Goal: Task Accomplishment & Management: Manage account settings

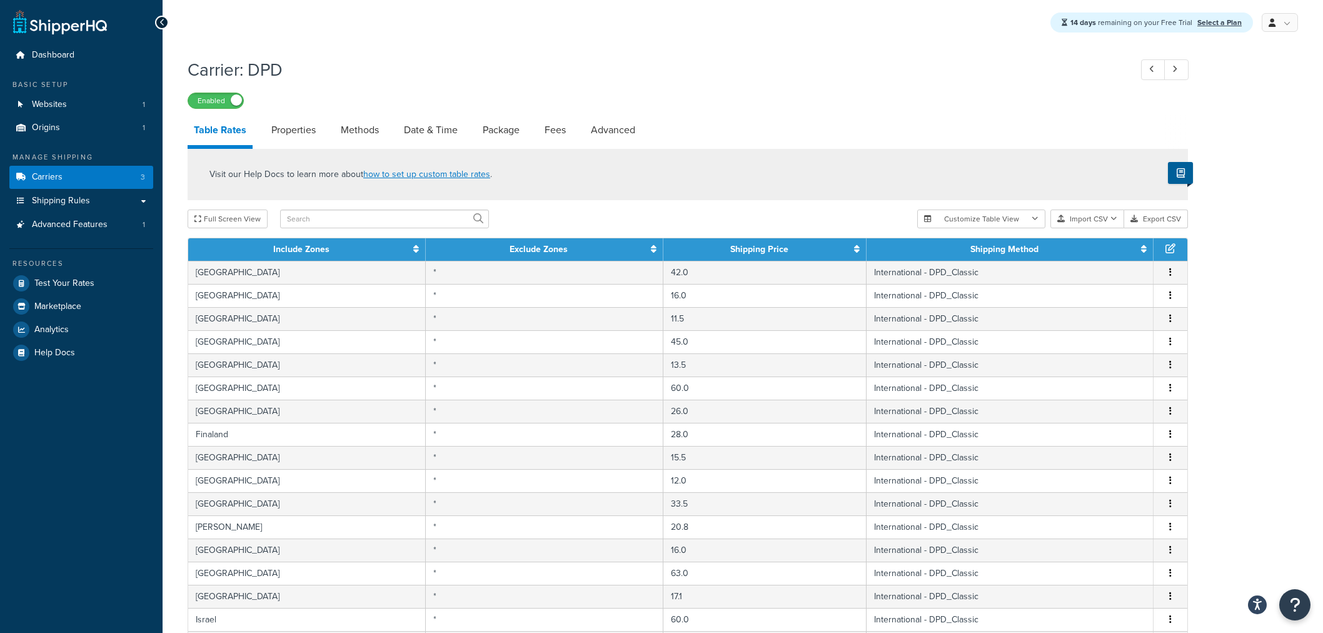
select select "25"
click at [113, 195] on link "Shipping Rules" at bounding box center [81, 200] width 144 height 23
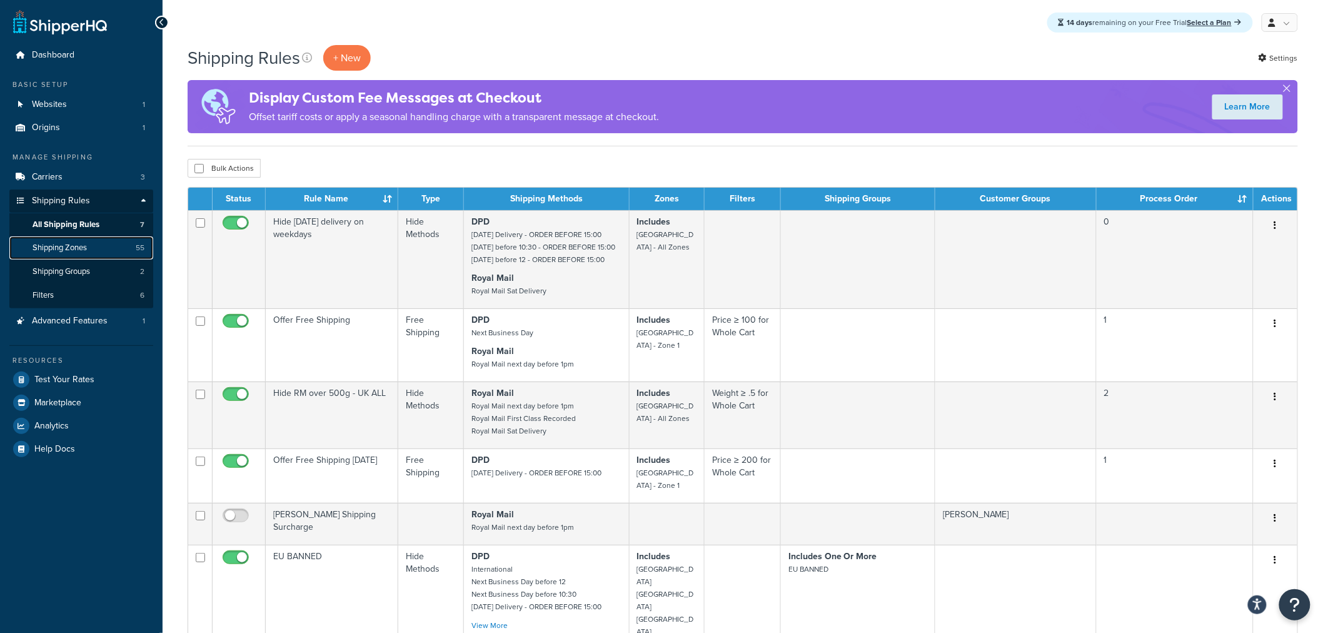
click at [114, 246] on link "Shipping Zones 55" at bounding box center [81, 247] width 144 height 23
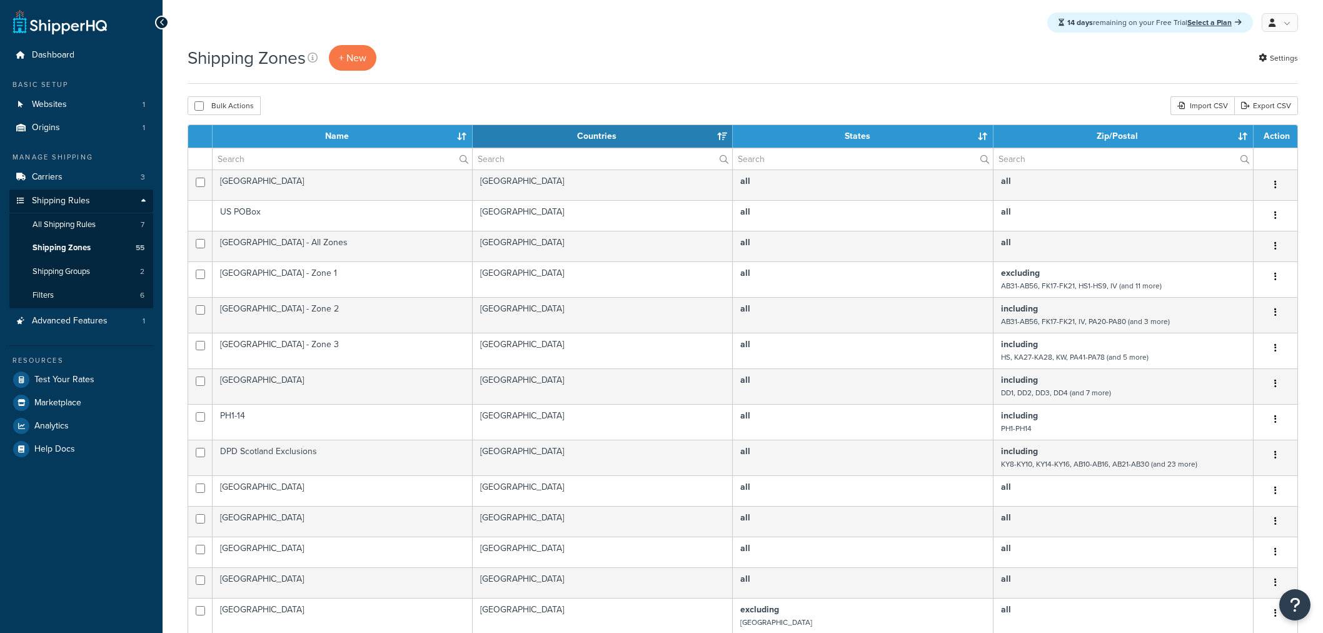
select select "15"
click at [107, 313] on link "Advanced Features 1" at bounding box center [81, 320] width 144 height 23
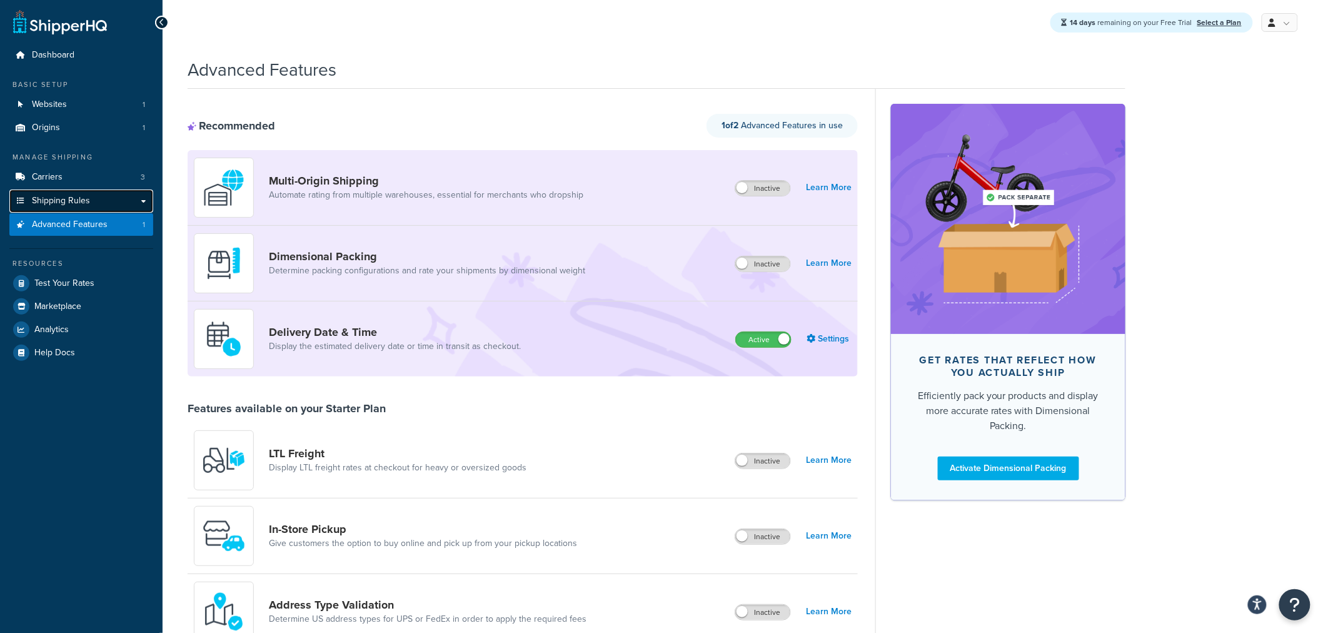
click at [96, 192] on link "Shipping Rules" at bounding box center [81, 200] width 144 height 23
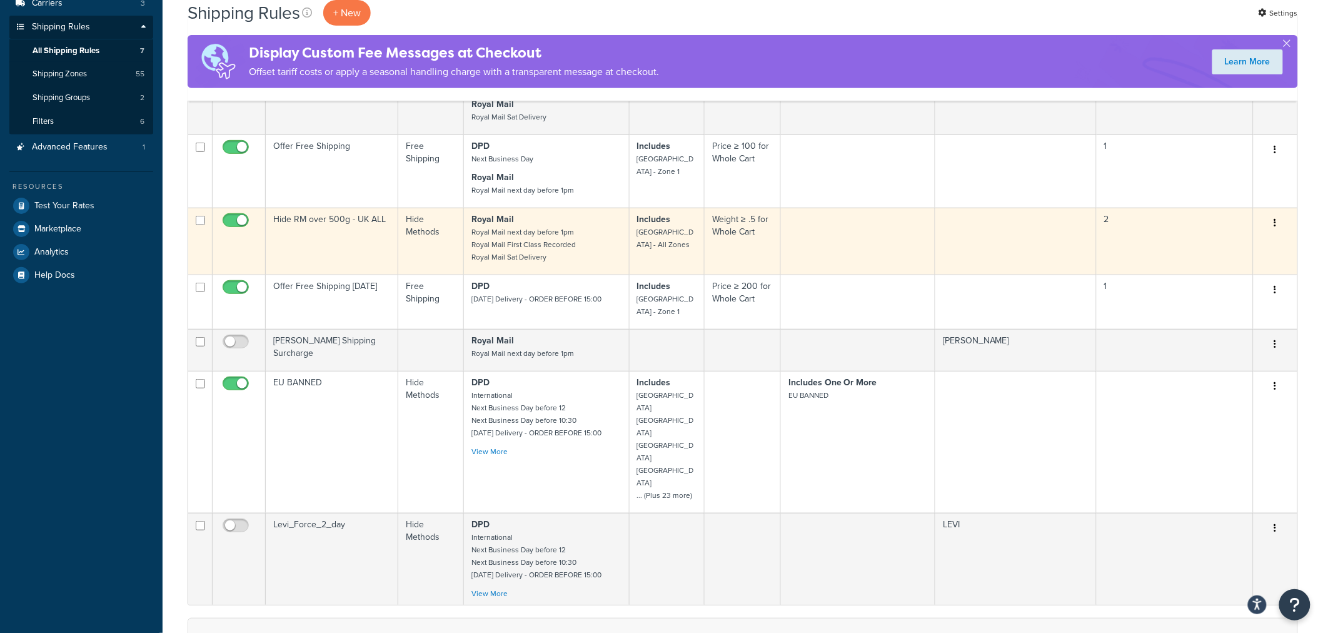
scroll to position [278, 0]
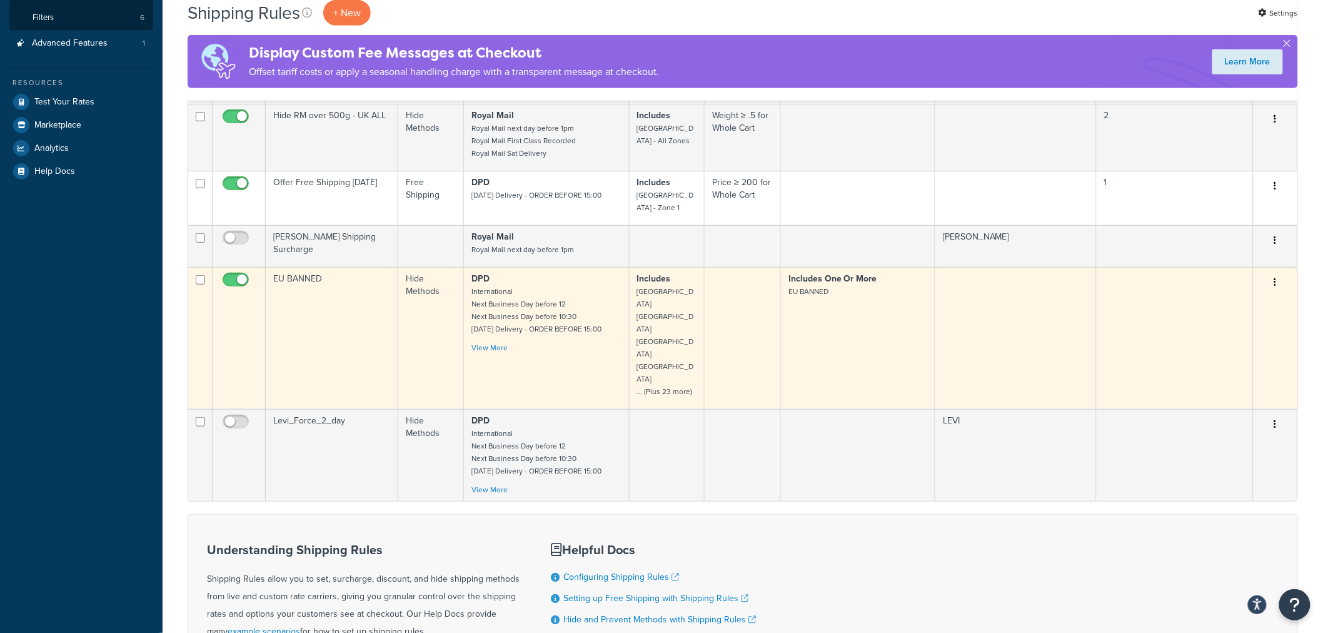
click at [340, 357] on td "EU BANNED" at bounding box center [332, 338] width 133 height 142
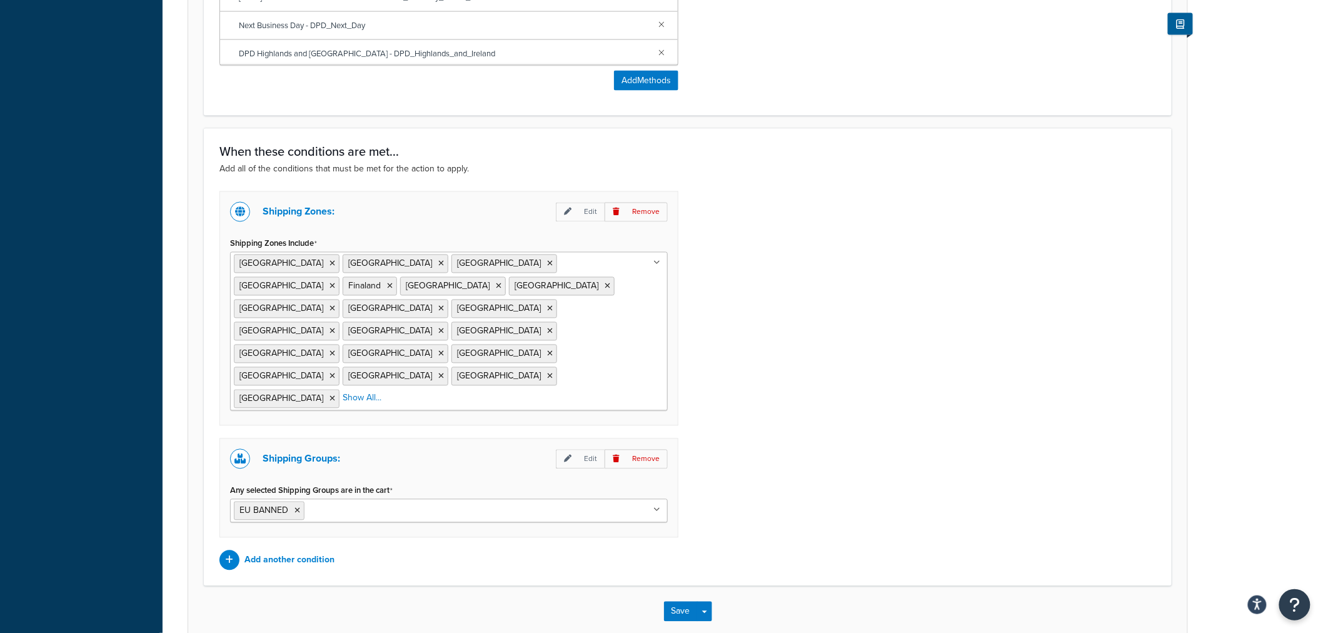
scroll to position [809, 0]
click at [931, 355] on div "Shipping Zones: Edit Remove Shipping Zones Include Austria Belgium Czech Republ…" at bounding box center [687, 380] width 955 height 379
click at [884, 309] on div "Shipping Zones: Edit Remove Shipping Zones Include Austria Belgium Czech Republ…" at bounding box center [687, 380] width 955 height 379
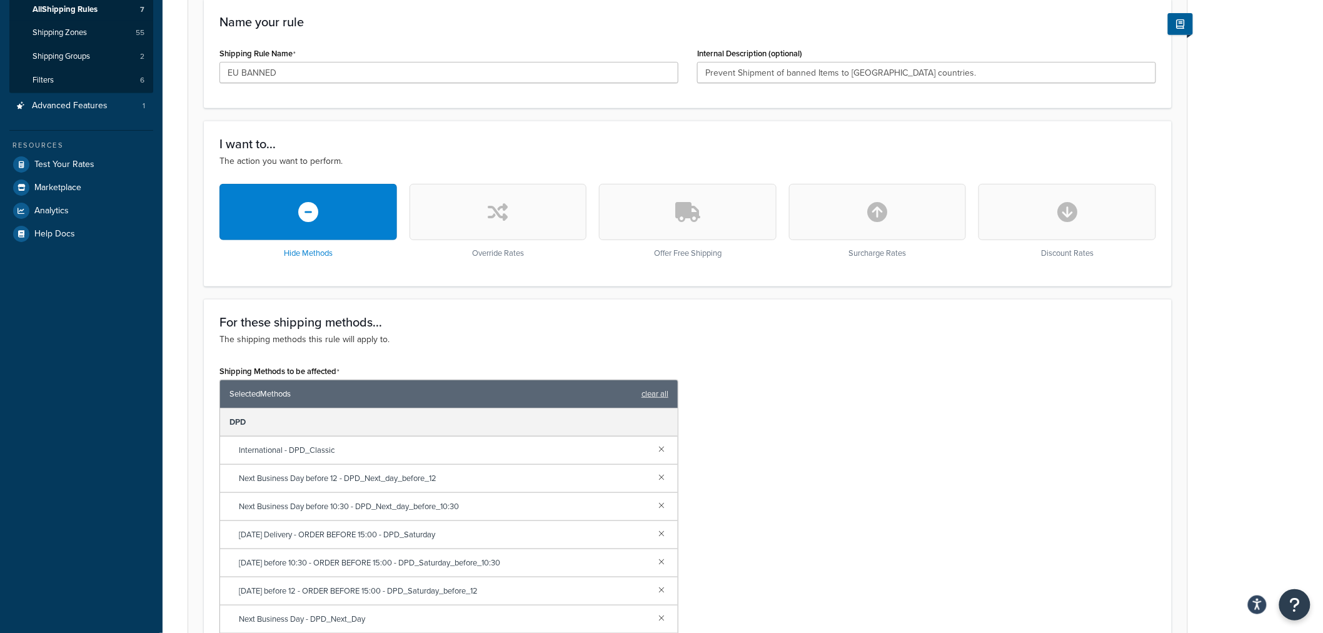
scroll to position [0, 0]
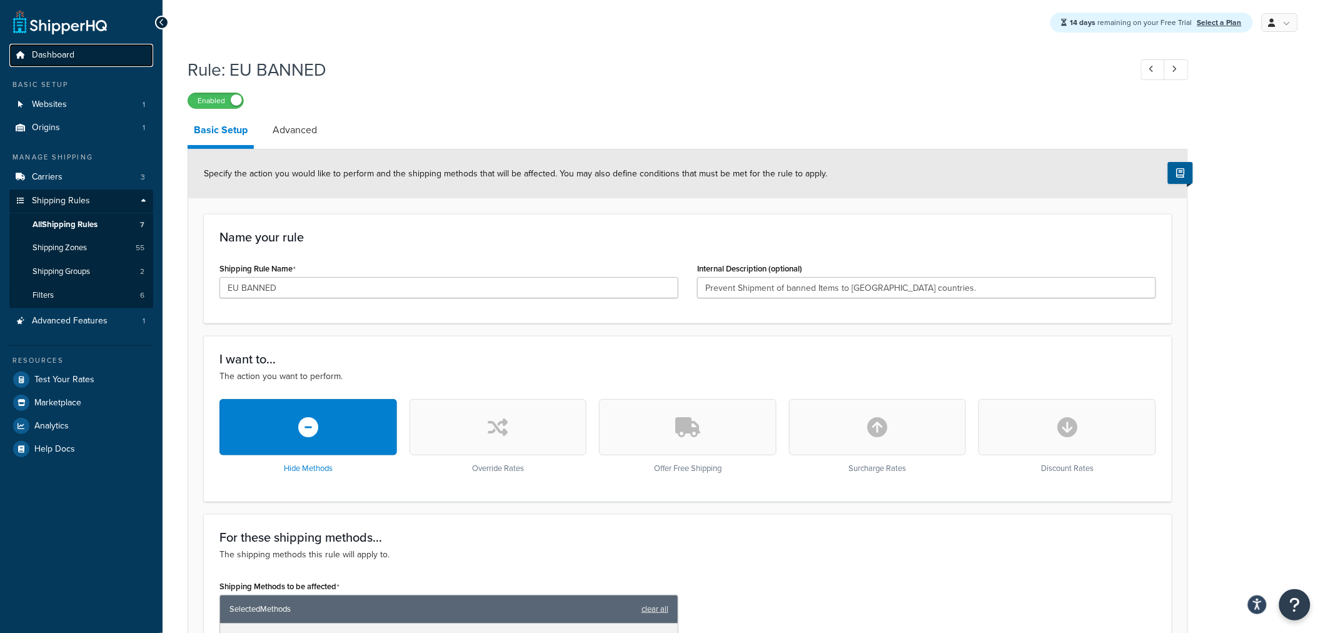
click at [41, 56] on span "Dashboard" at bounding box center [53, 55] width 43 height 11
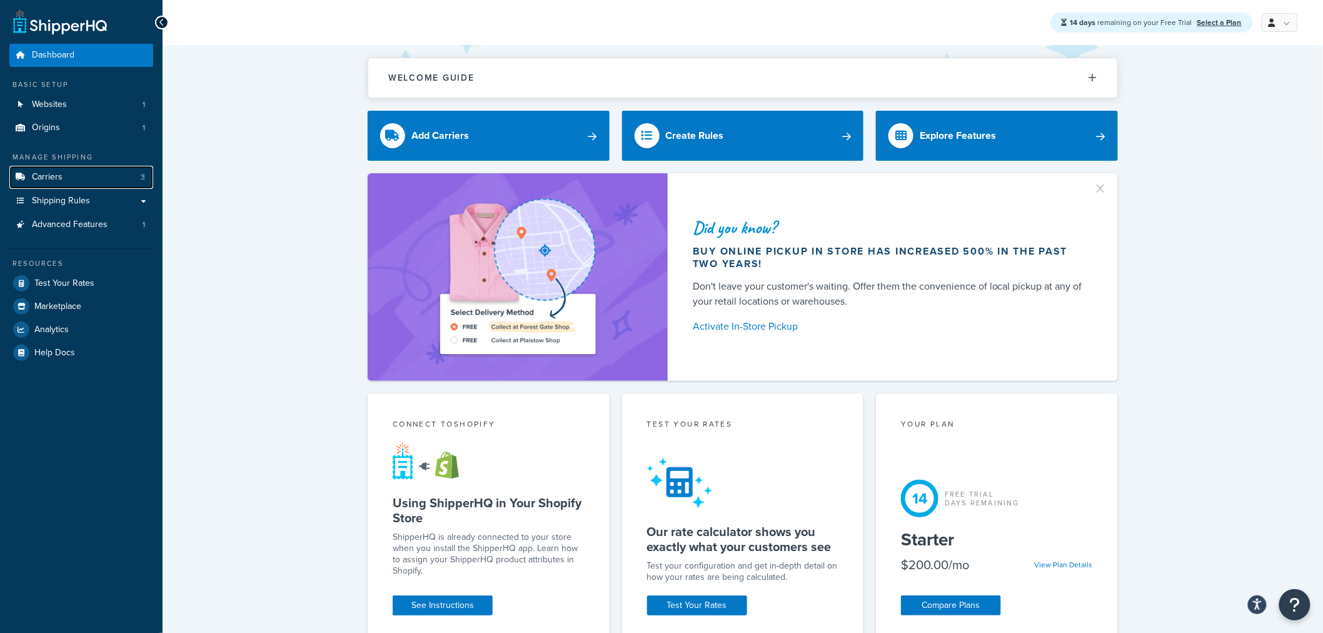
drag, startPoint x: 129, startPoint y: 178, endPoint x: 158, endPoint y: 201, distance: 36.9
click at [129, 178] on link "Carriers 3" at bounding box center [81, 177] width 144 height 23
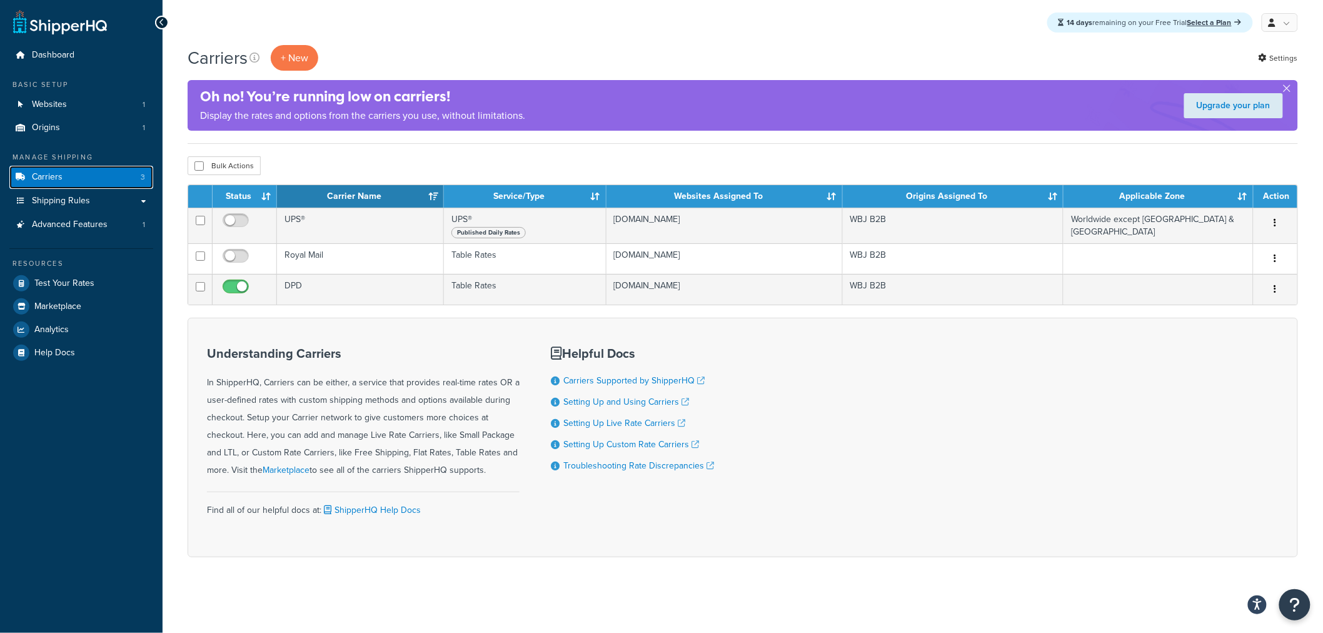
click at [54, 179] on span "Carriers" at bounding box center [47, 177] width 31 height 11
click at [73, 196] on span "Shipping Rules" at bounding box center [61, 201] width 58 height 11
click at [141, 180] on span "3" at bounding box center [143, 177] width 4 height 11
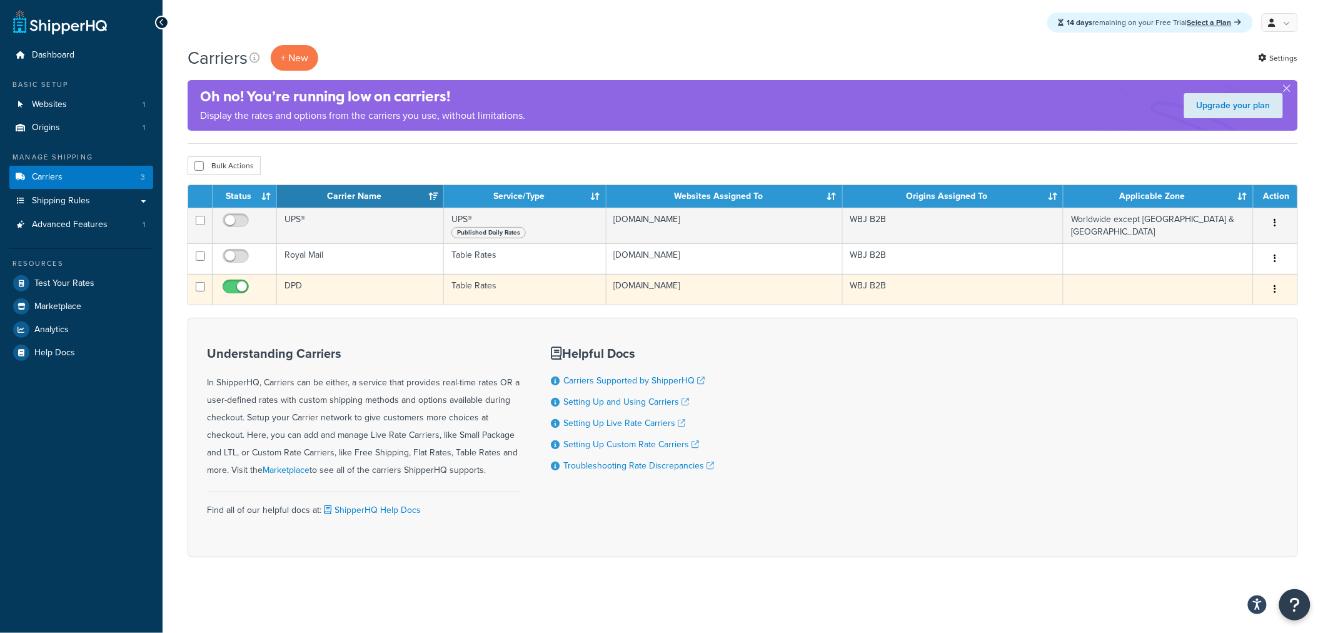
drag, startPoint x: 354, startPoint y: 292, endPoint x: 573, endPoint y: 284, distance: 218.3
click at [359, 290] on td "DPD" at bounding box center [360, 289] width 167 height 31
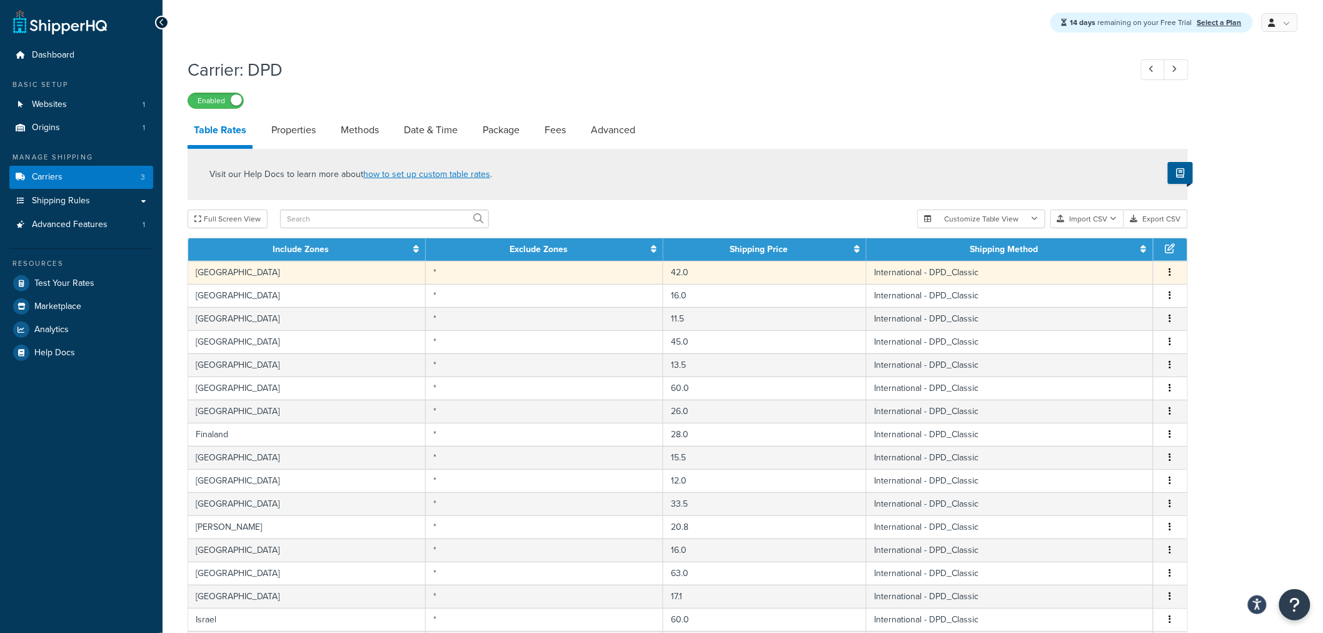
click at [783, 276] on td "42.0" at bounding box center [764, 272] width 203 height 23
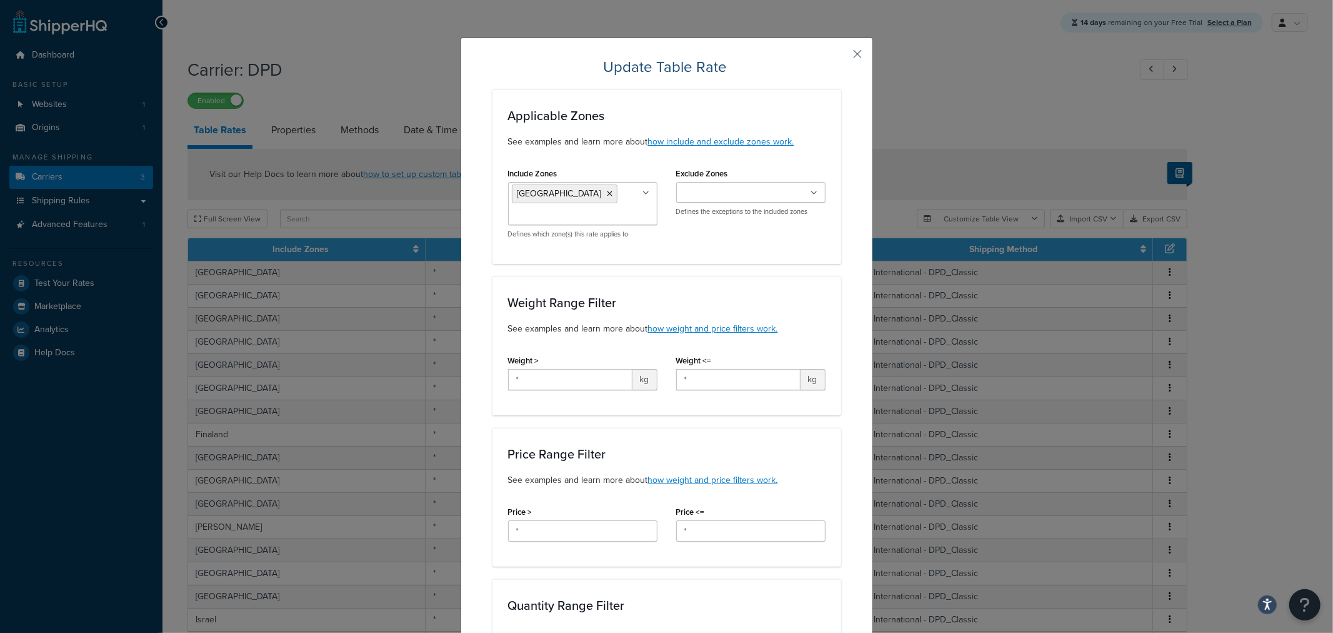
click at [856, 46] on div "Update Table Rate Applicable Zones See examples and learn more about how includ…" at bounding box center [667, 619] width 413 height 1163
click at [841, 57] on button "button" at bounding box center [839, 58] width 3 height 3
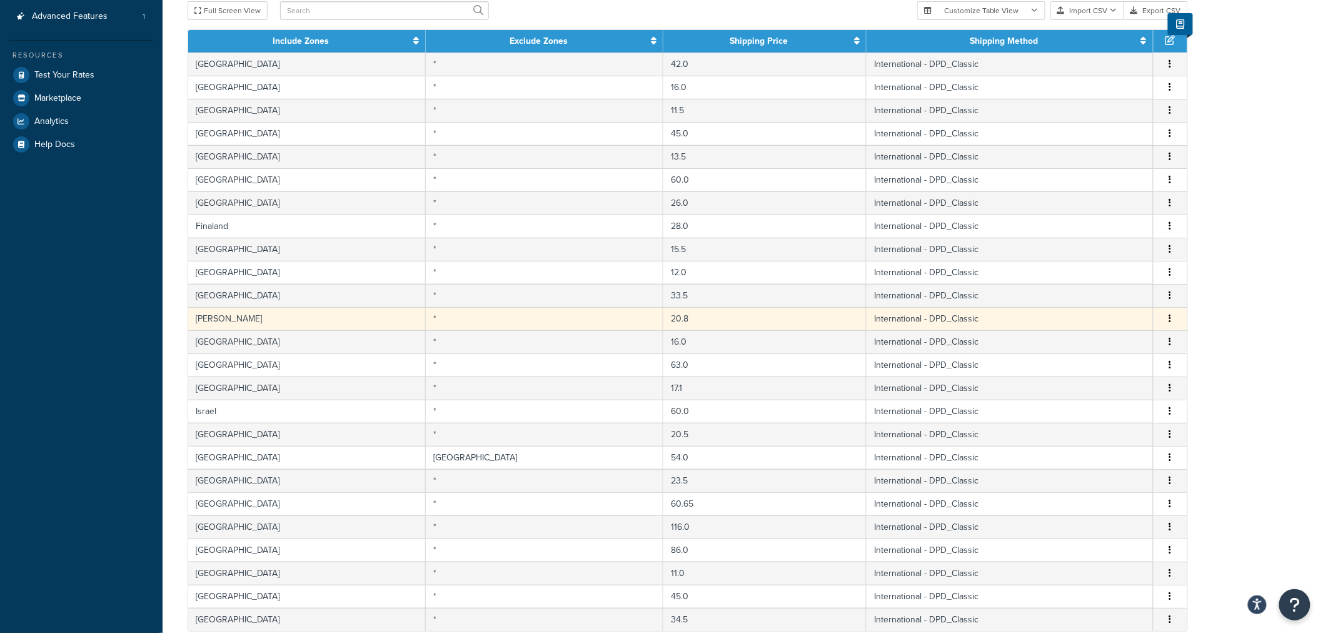
scroll to position [384, 0]
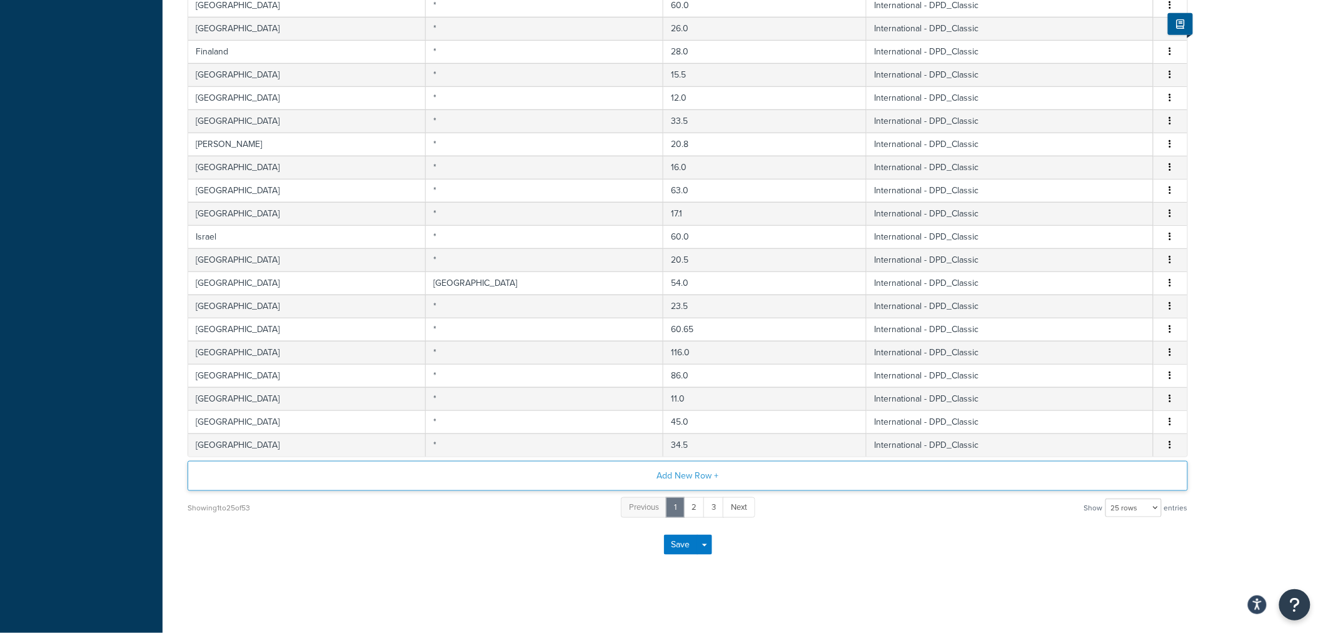
click at [688, 486] on button "Add New Row +" at bounding box center [688, 476] width 1000 height 30
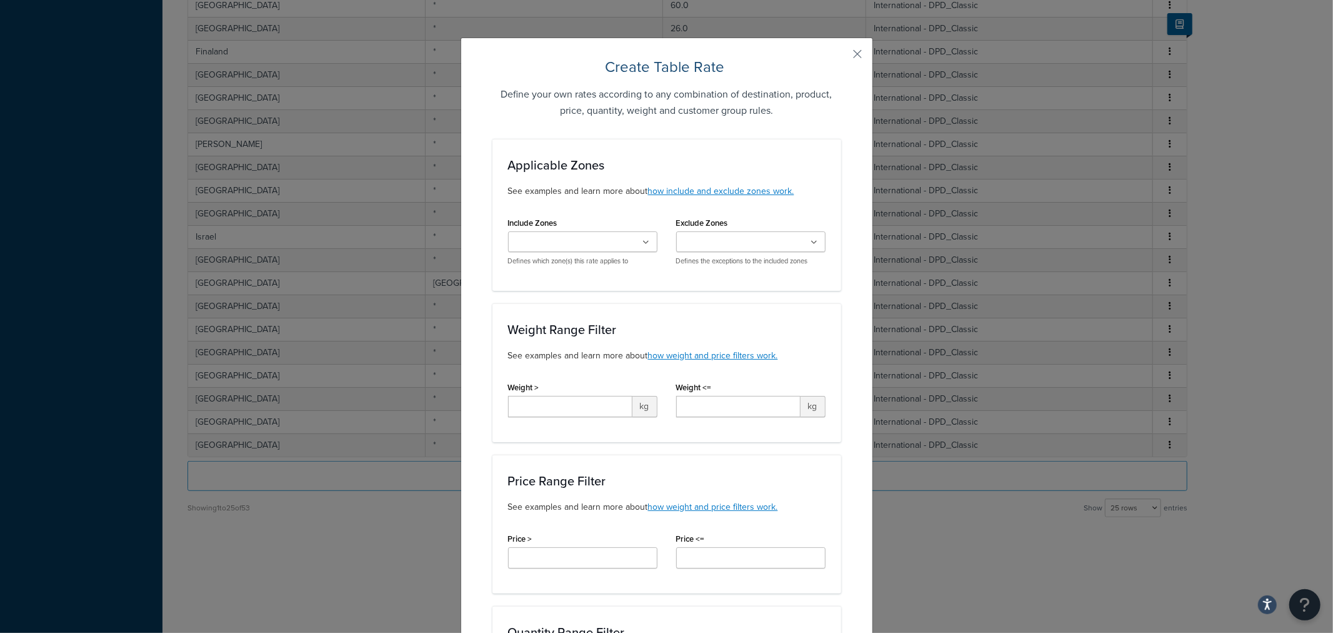
click at [921, 551] on div "Create Table Rate Define your own rates according to any combination of destina…" at bounding box center [666, 316] width 1333 height 633
click at [841, 57] on button "button" at bounding box center [839, 58] width 3 height 3
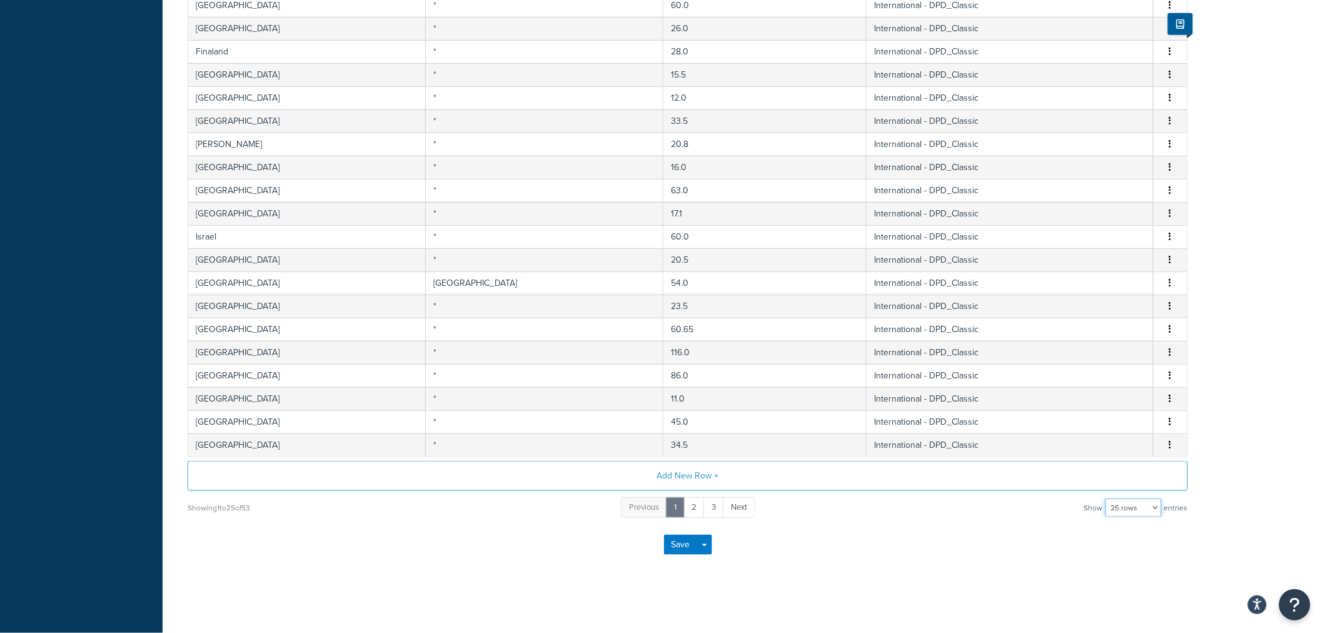
click at [1140, 508] on select "10 rows 15 rows 25 rows 50 rows 100 rows 1000 rows" at bounding box center [1133, 507] width 56 height 19
select select "1000"
click at [1106, 498] on select "10 rows 15 rows 25 rows 50 rows 100 rows 1000 rows" at bounding box center [1133, 507] width 56 height 19
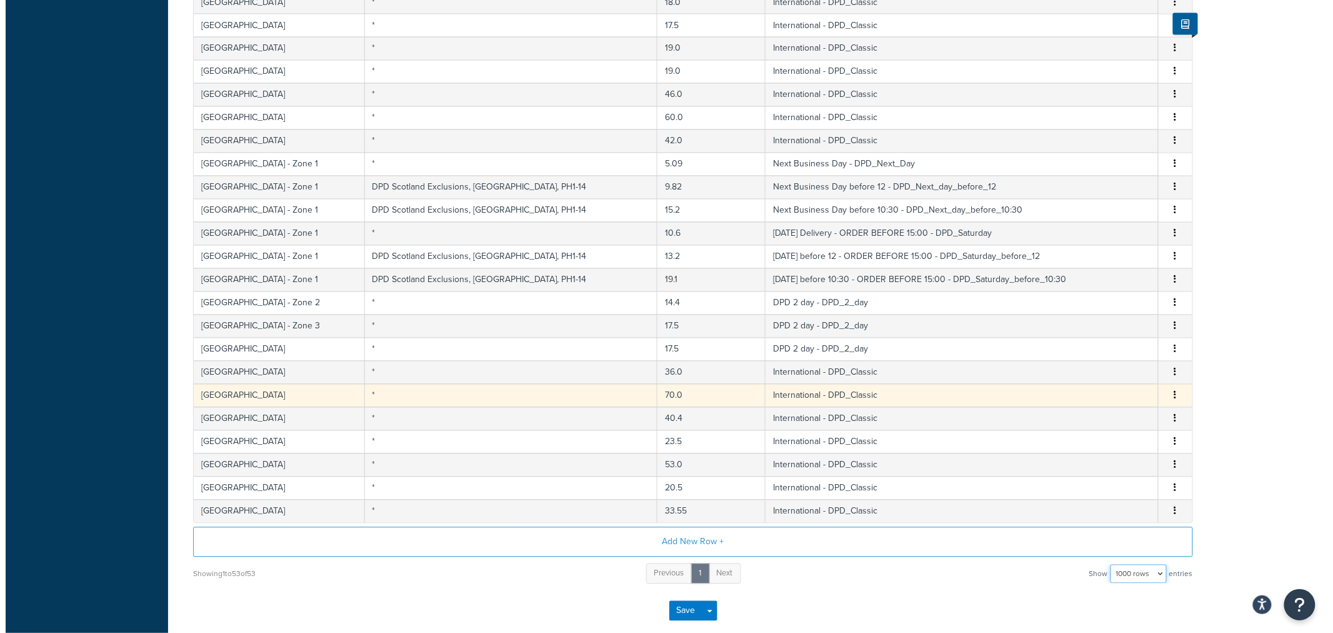
scroll to position [895, 0]
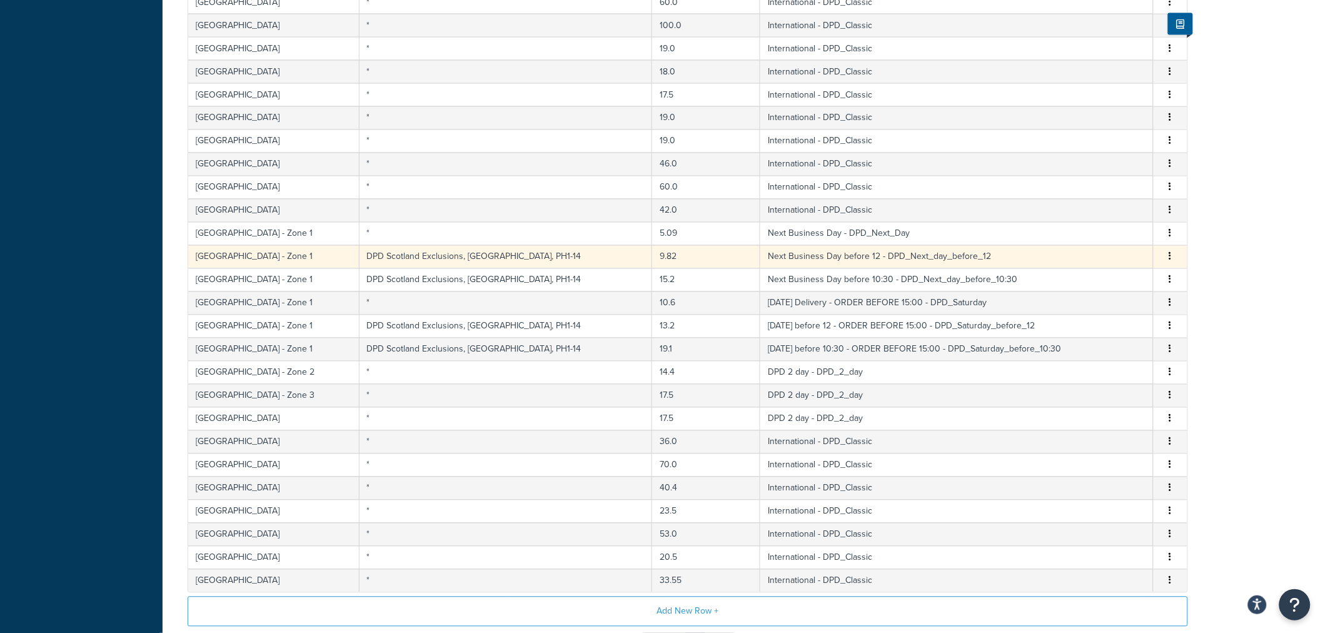
drag, startPoint x: 431, startPoint y: 239, endPoint x: 438, endPoint y: 263, distance: 24.7
click at [430, 239] on td "*" at bounding box center [505, 233] width 293 height 23
select select "175570"
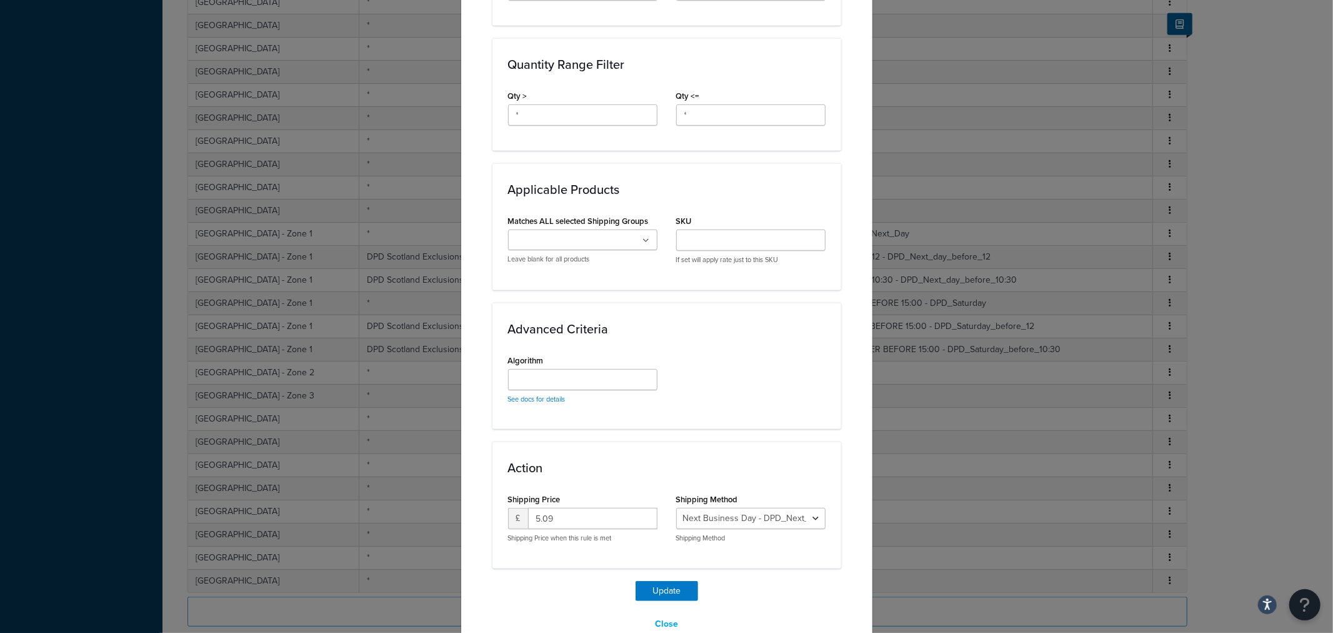
scroll to position [569, 0]
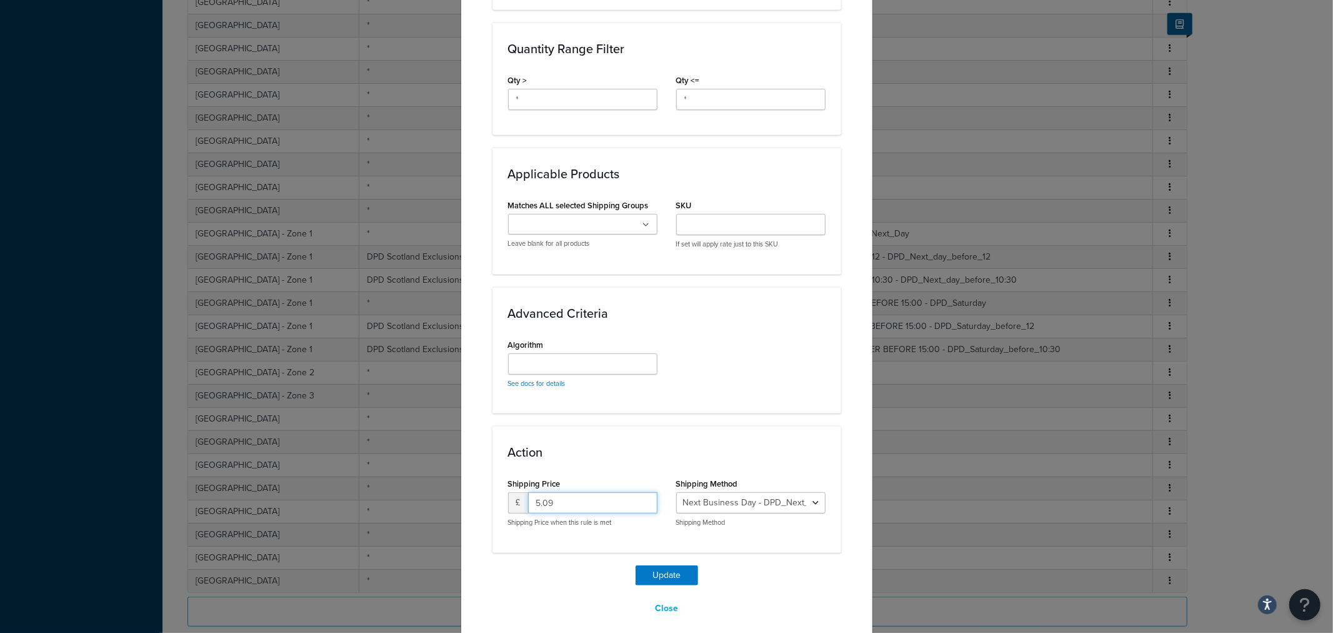
click at [563, 492] on input "5.09" at bounding box center [592, 502] width 129 height 21
click at [584, 493] on input "5.09" at bounding box center [592, 502] width 129 height 21
drag, startPoint x: 584, startPoint y: 493, endPoint x: 488, endPoint y: 493, distance: 96.3
click at [493, 493] on div "Action Shipping Price £ 5.09 Shipping Price when this rule is met Shipping Meth…" at bounding box center [667, 489] width 349 height 126
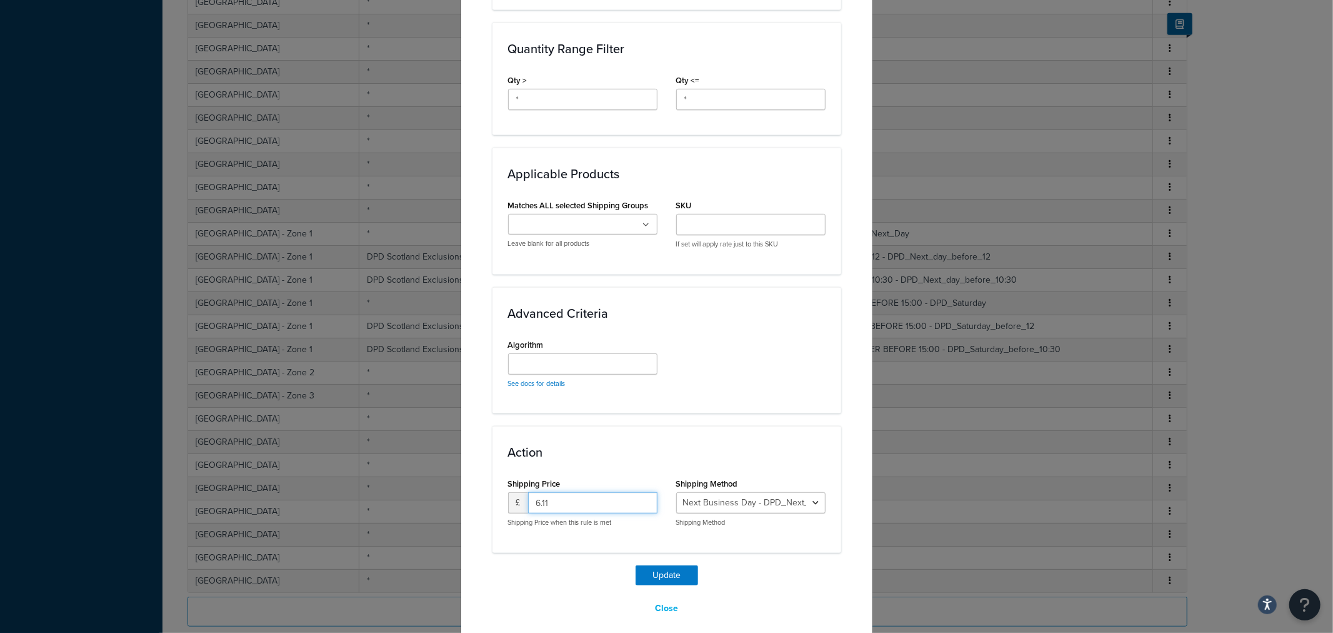
type input "6.11"
click at [554, 539] on div "Action Shipping Price £ 6.11 Shipping Price when this rule is met Shipping Meth…" at bounding box center [667, 489] width 349 height 126
click at [661, 552] on div "Update Table Rate Applicable Zones See examples and learn more about how includ…" at bounding box center [667, 53] width 349 height 1131
click at [670, 565] on button "Update" at bounding box center [667, 575] width 63 height 20
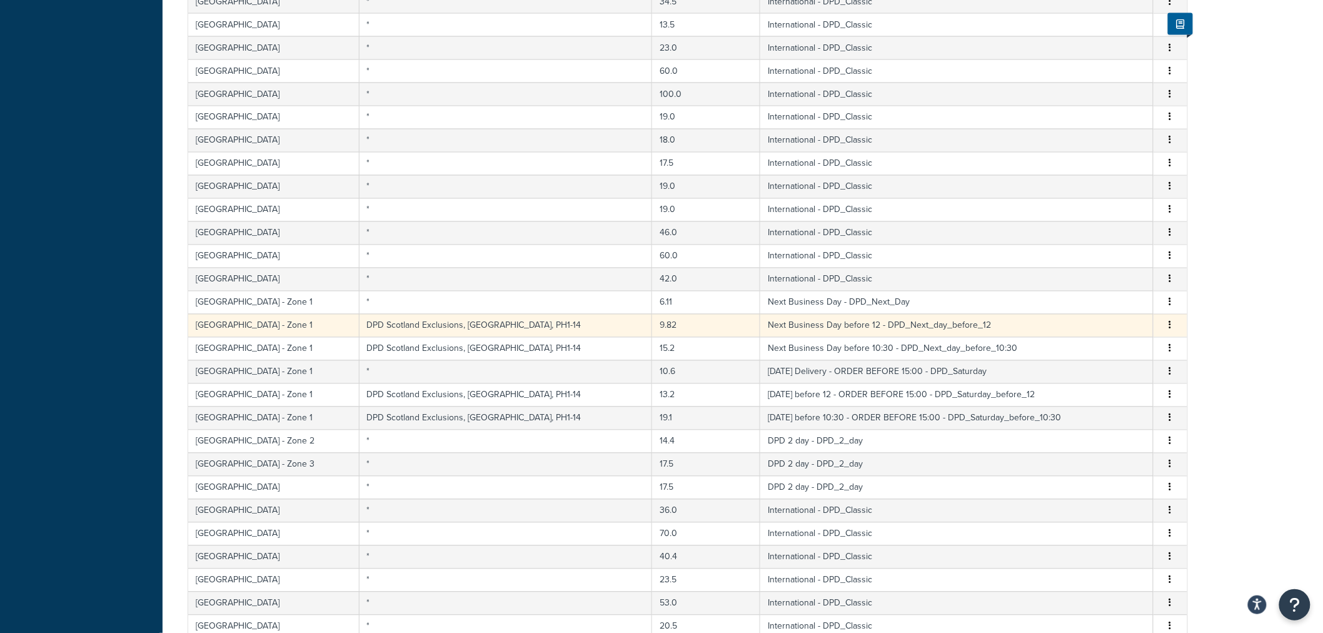
click at [534, 328] on td "DPD Scotland Exclusions, Dundee, PH1-14" at bounding box center [505, 325] width 293 height 23
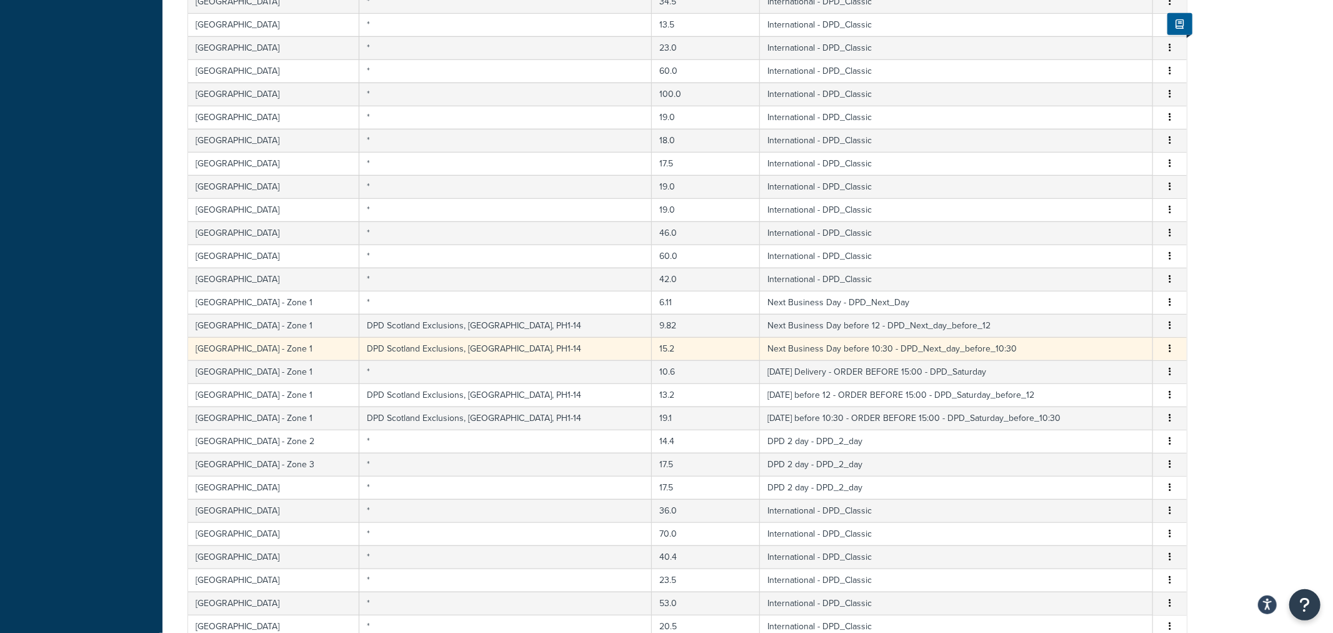
select select "175565"
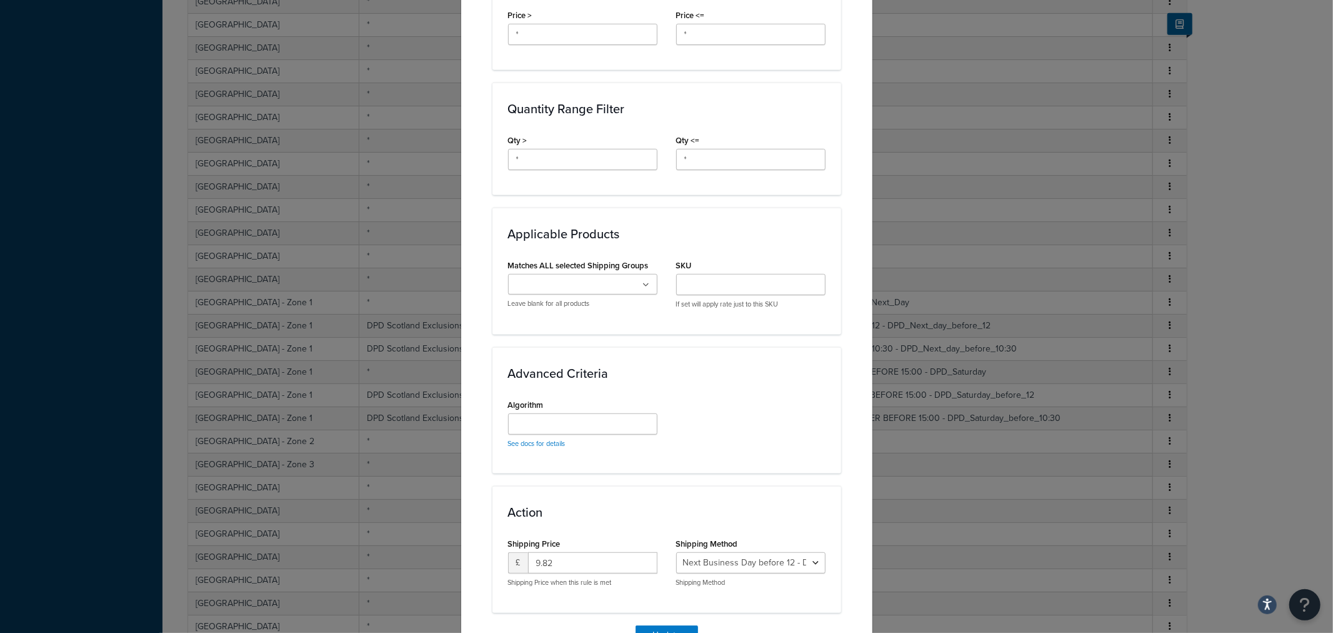
scroll to position [591, 0]
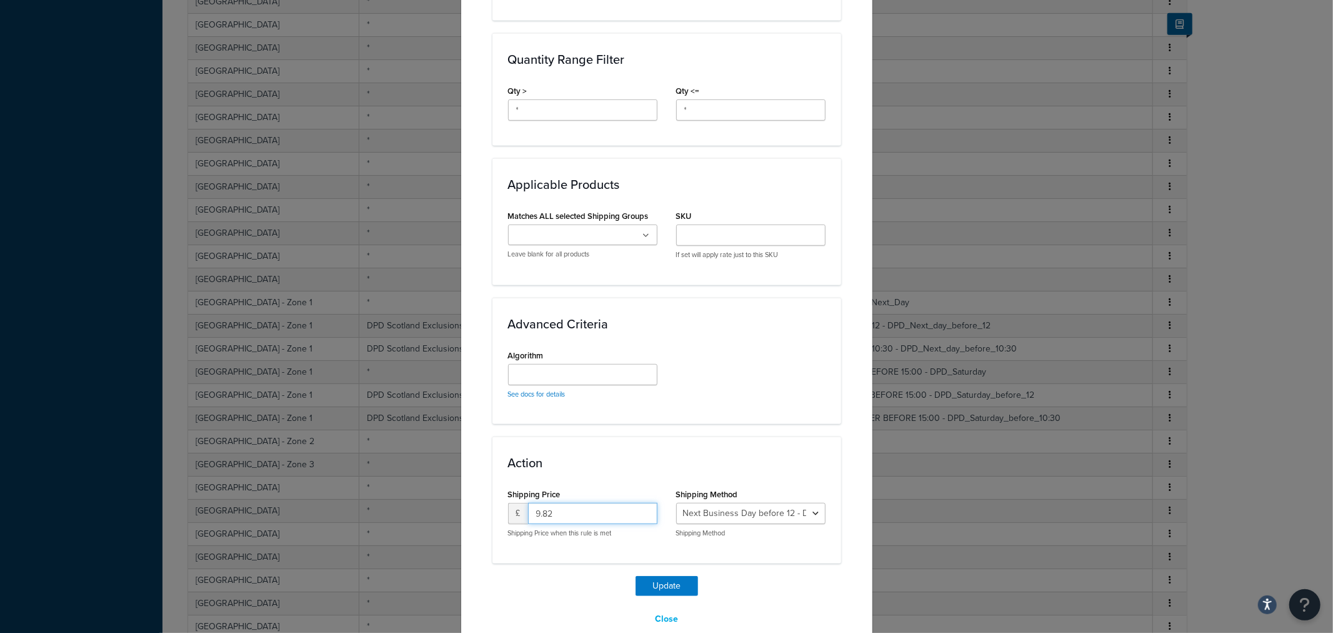
click at [558, 503] on input "9.82" at bounding box center [592, 513] width 129 height 21
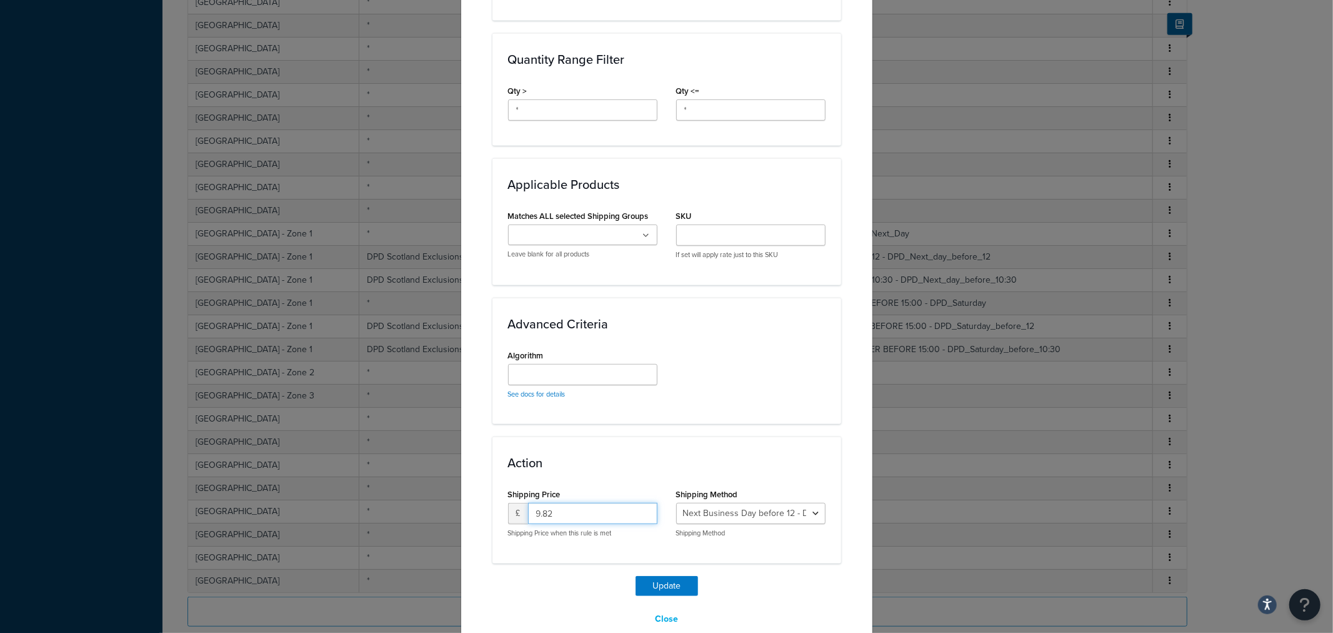
drag, startPoint x: 558, startPoint y: 488, endPoint x: 491, endPoint y: 488, distance: 67.5
click at [493, 488] on div "Action Shipping Price £ 9.82 Shipping Price when this rule is met Shipping Meth…" at bounding box center [667, 499] width 349 height 126
type input "11.78"
drag, startPoint x: 526, startPoint y: 534, endPoint x: 544, endPoint y: 535, distance: 18.2
click at [528, 534] on div "Action Shipping Price £ 11.78 Shipping Price when this rule is met Shipping Met…" at bounding box center [667, 499] width 349 height 126
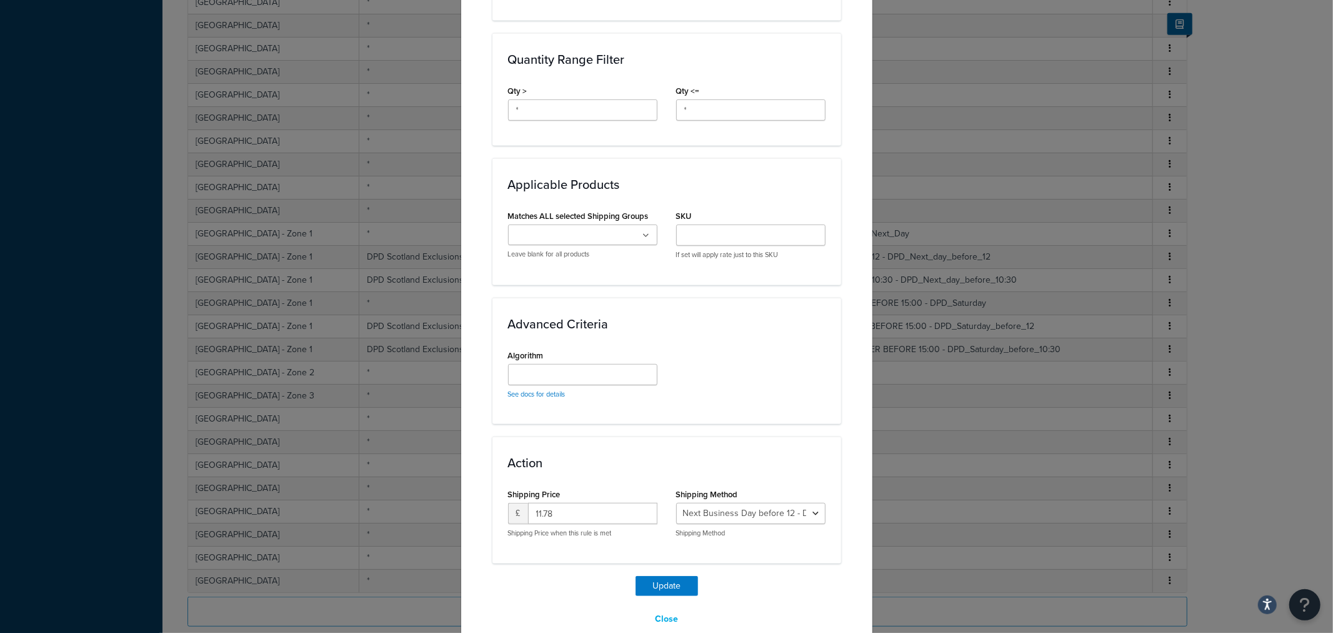
click at [672, 551] on div "Update Table Rate Applicable Zones See examples and learn more about how includ…" at bounding box center [667, 47] width 349 height 1163
click at [676, 576] on button "Update" at bounding box center [667, 586] width 63 height 20
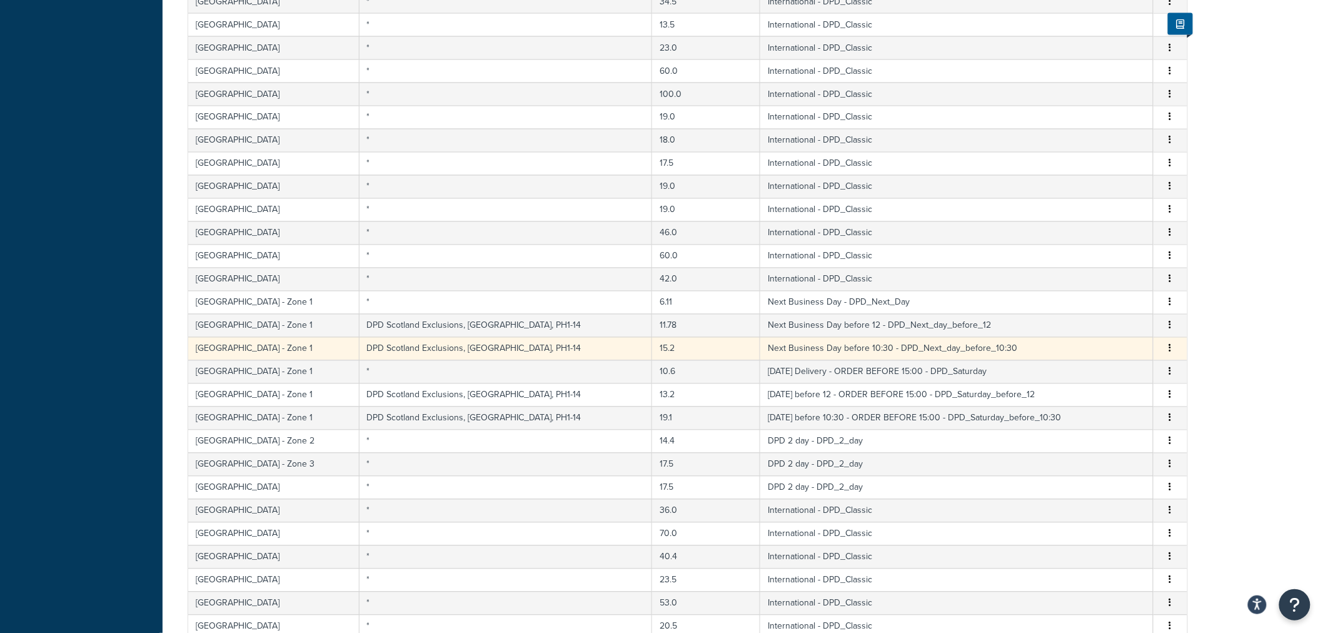
click at [403, 355] on td "DPD Scotland Exclusions, [GEOGRAPHIC_DATA], PH1-14" at bounding box center [505, 348] width 293 height 23
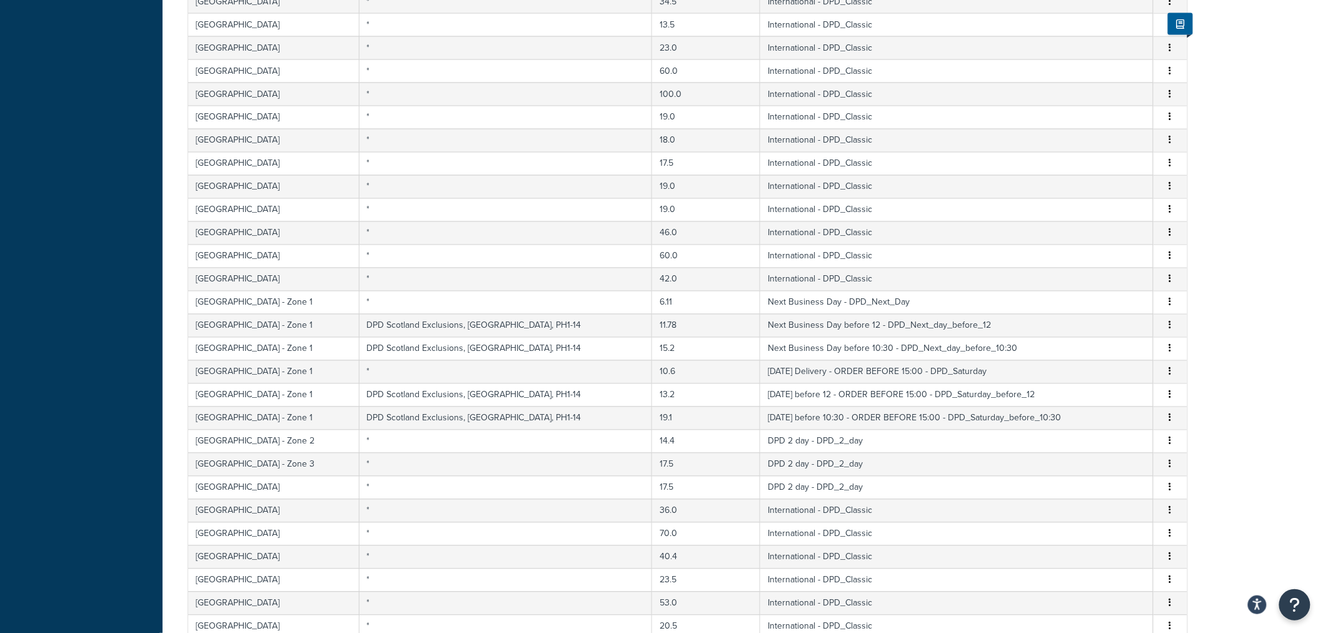
select select "175566"
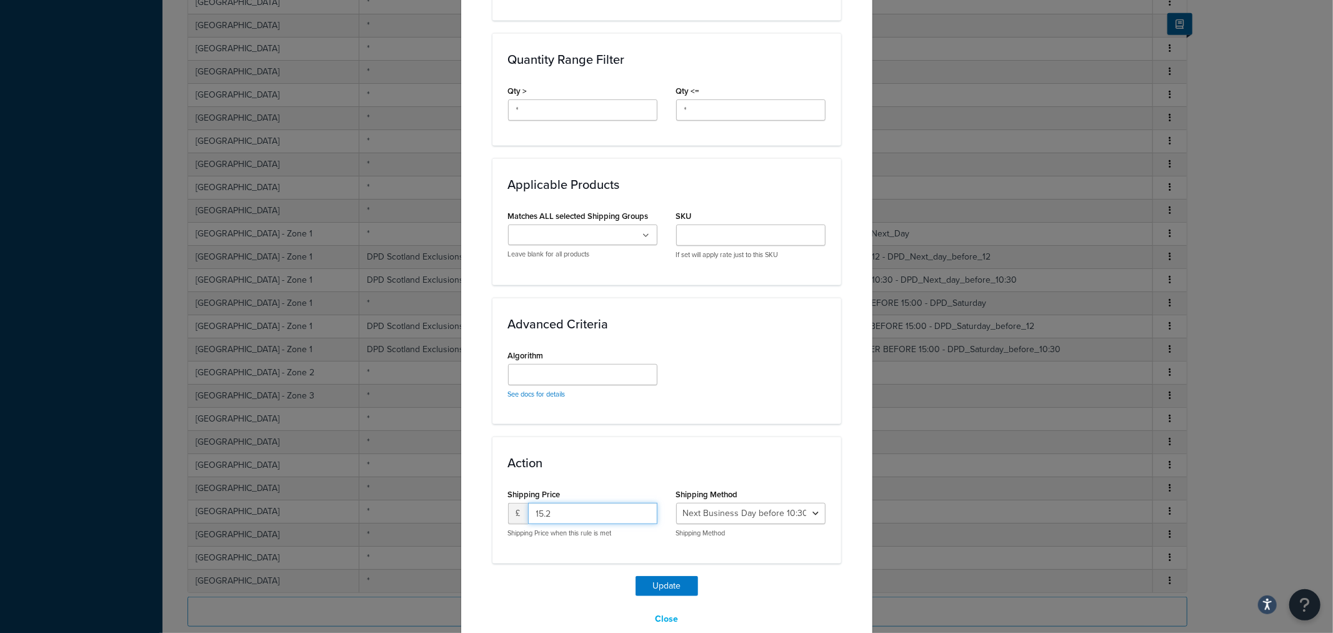
click at [603, 503] on input "15.2" at bounding box center [592, 513] width 129 height 21
click at [605, 503] on input "15.2" at bounding box center [592, 513] width 129 height 21
type input "18.24"
click at [628, 550] on div "Update Table Rate Applicable Zones See examples and learn more about how includ…" at bounding box center [667, 47] width 349 height 1163
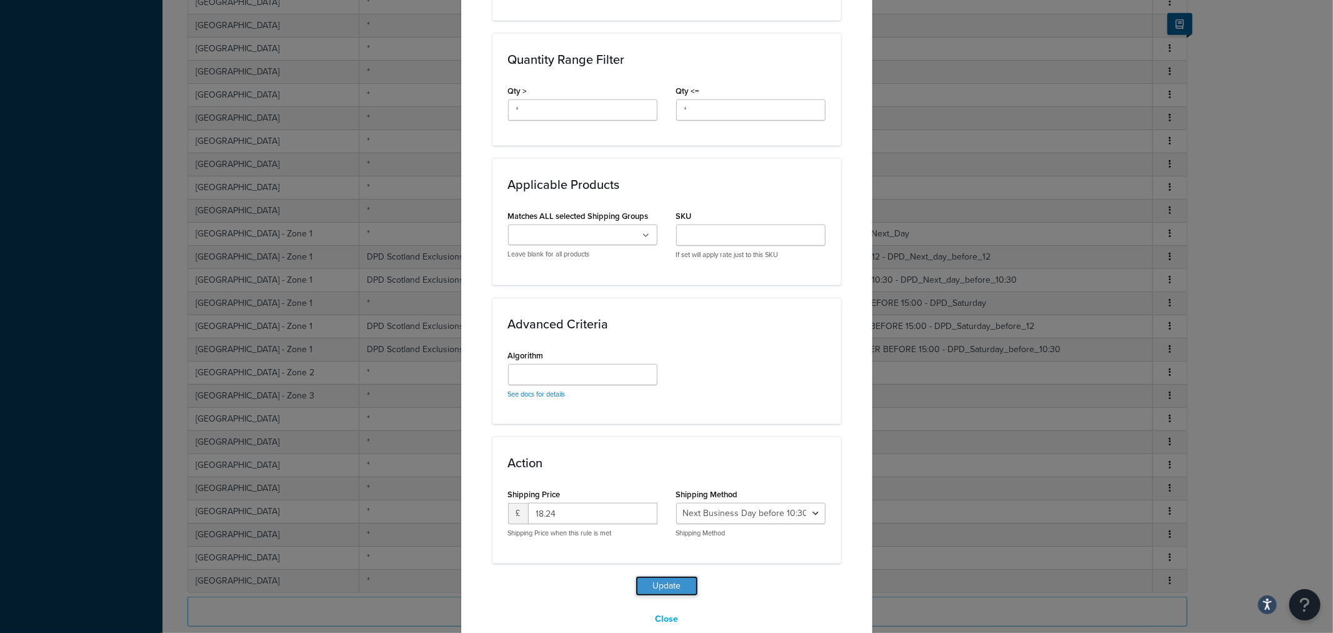
click at [661, 576] on button "Update" at bounding box center [667, 586] width 63 height 20
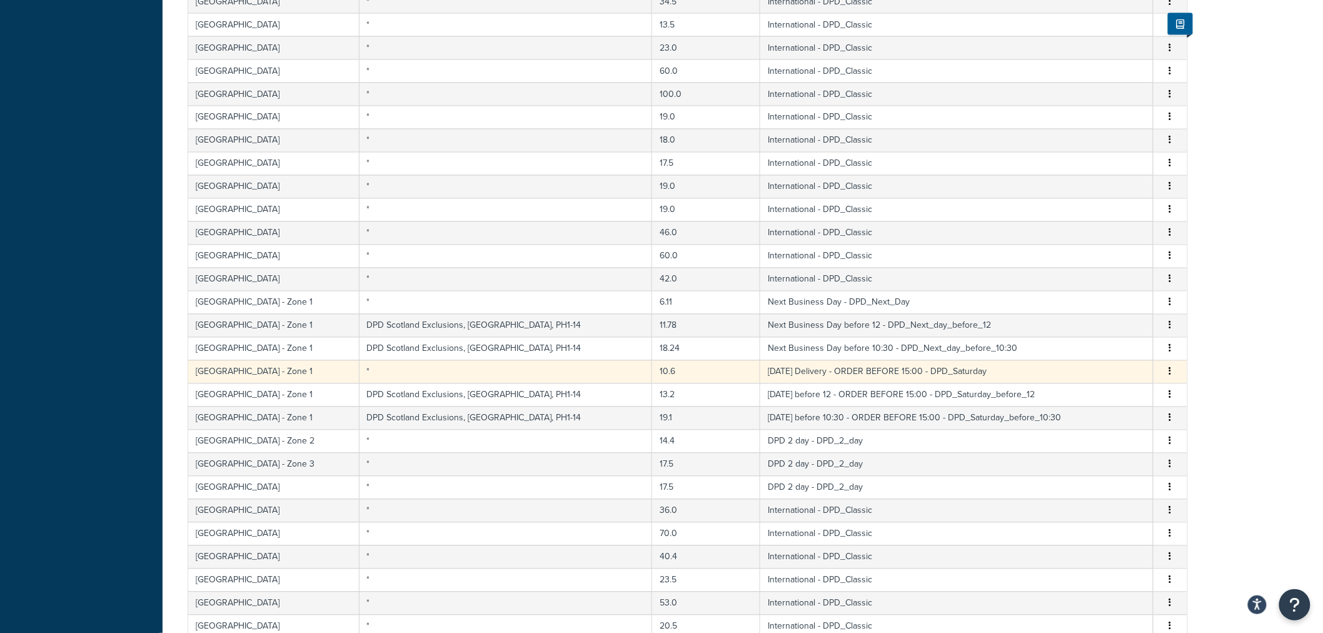
click at [531, 374] on td "*" at bounding box center [505, 371] width 293 height 23
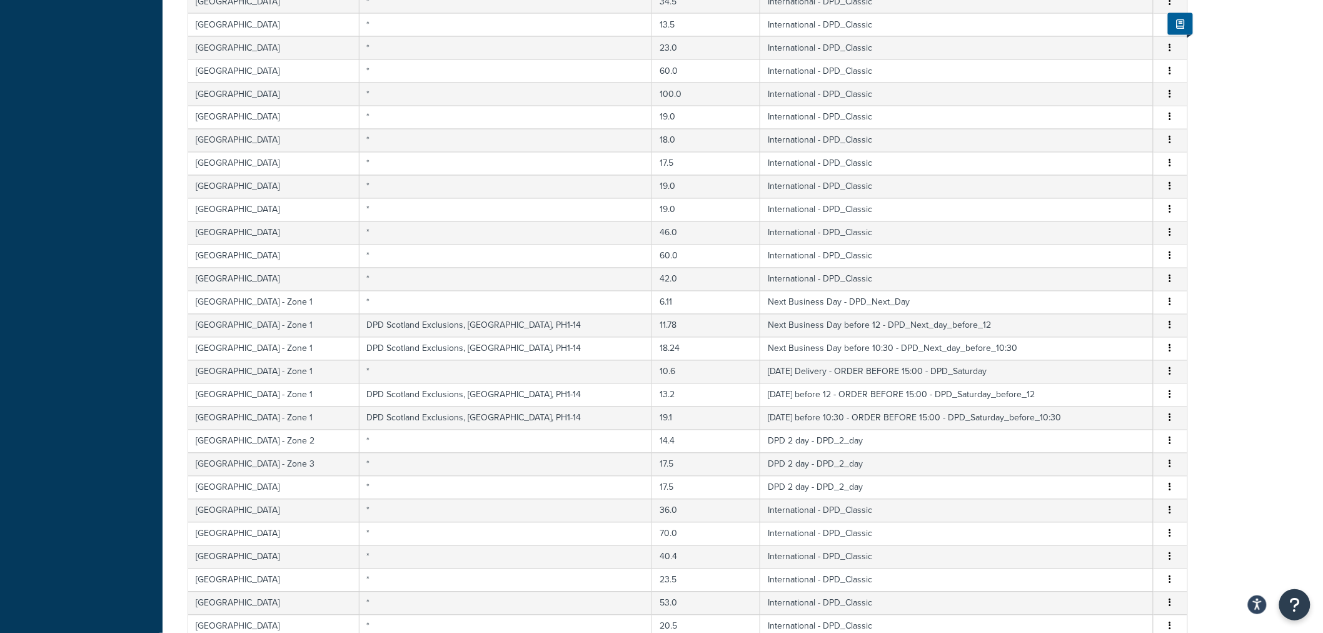
select select "175567"
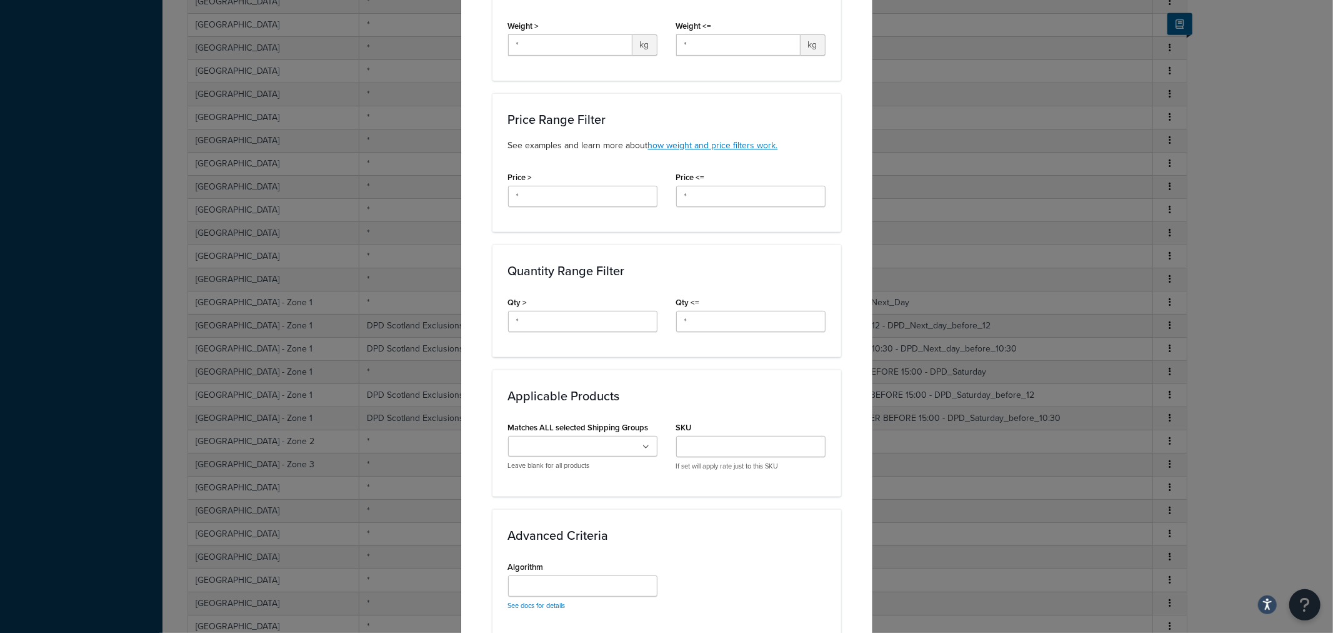
scroll to position [569, 0]
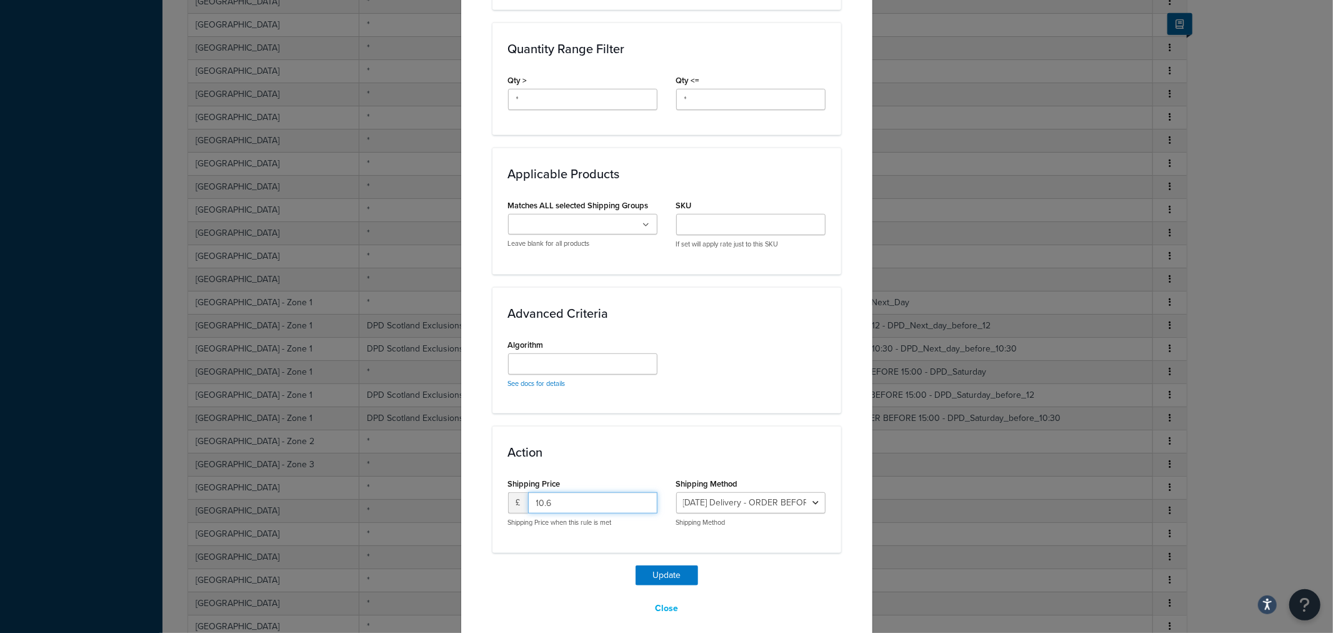
click at [589, 492] on input "10.6" at bounding box center [592, 502] width 129 height 21
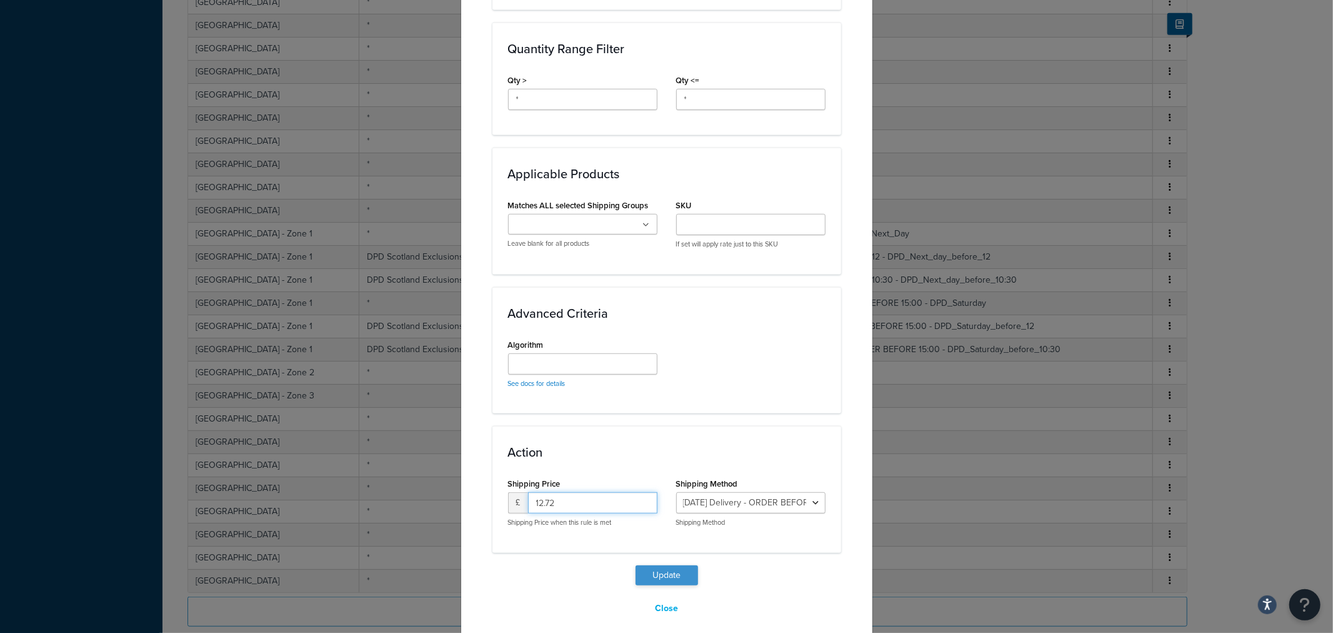
type input "12.72"
click at [672, 565] on button "Update" at bounding box center [667, 575] width 63 height 20
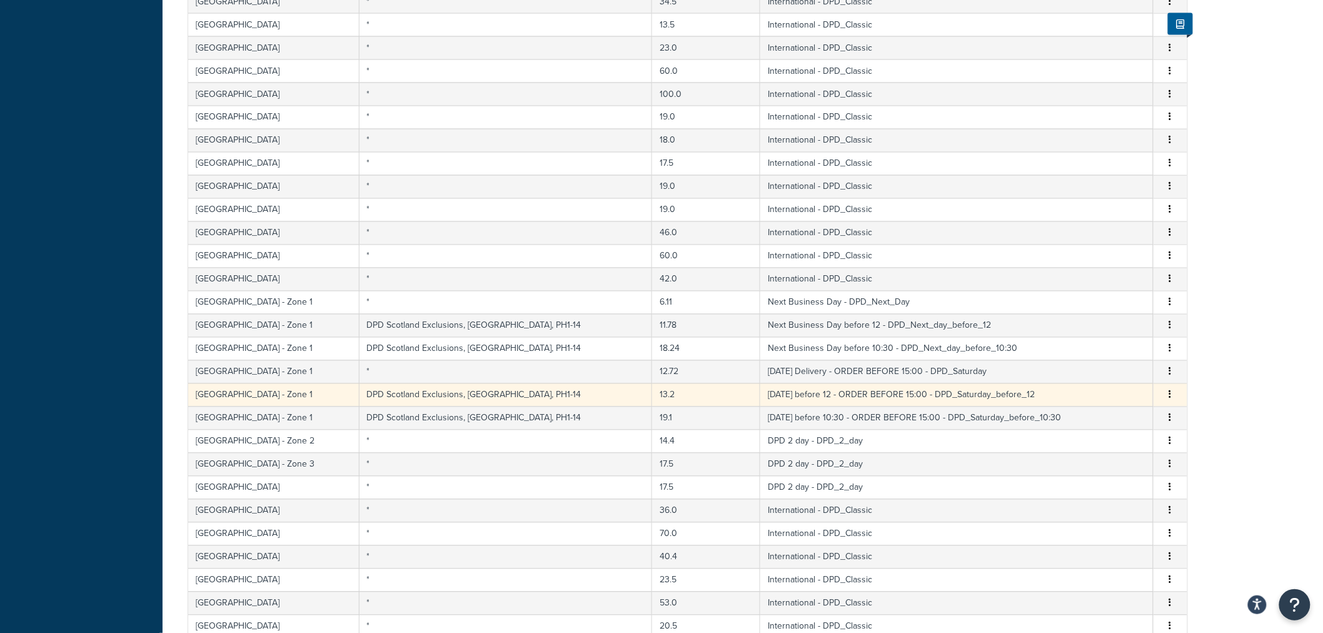
click at [471, 401] on td "DPD Scotland Exclusions, [GEOGRAPHIC_DATA], PH1-14" at bounding box center [505, 394] width 293 height 23
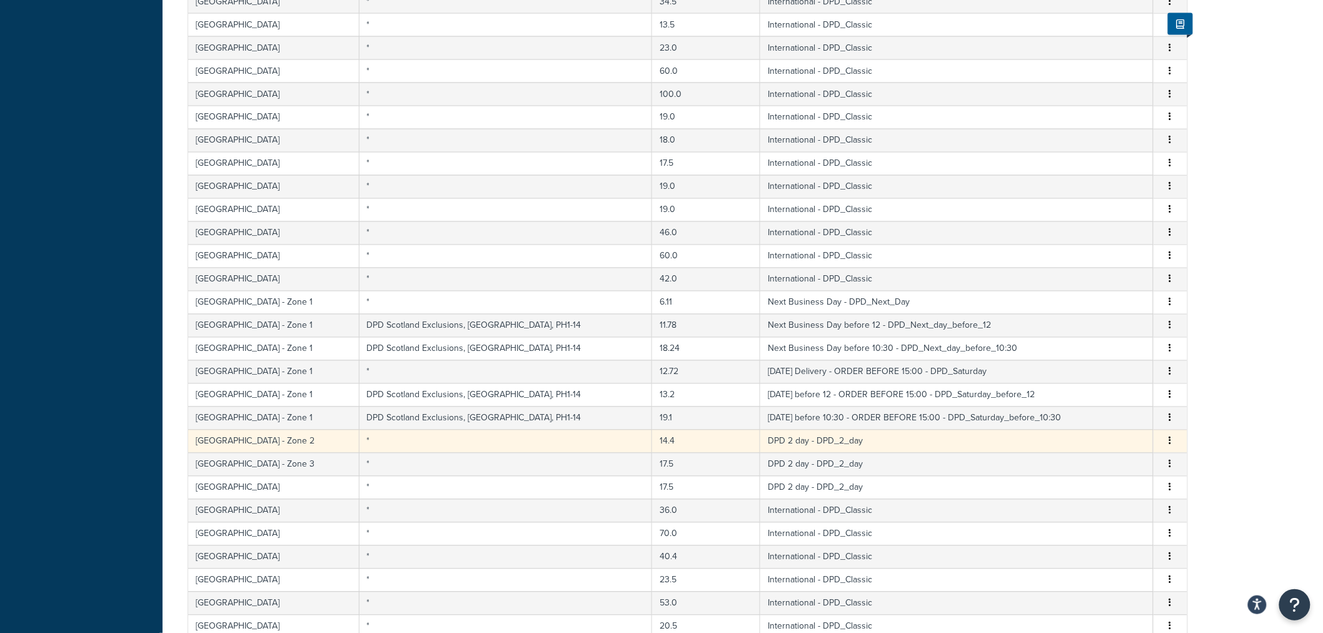
select select "175569"
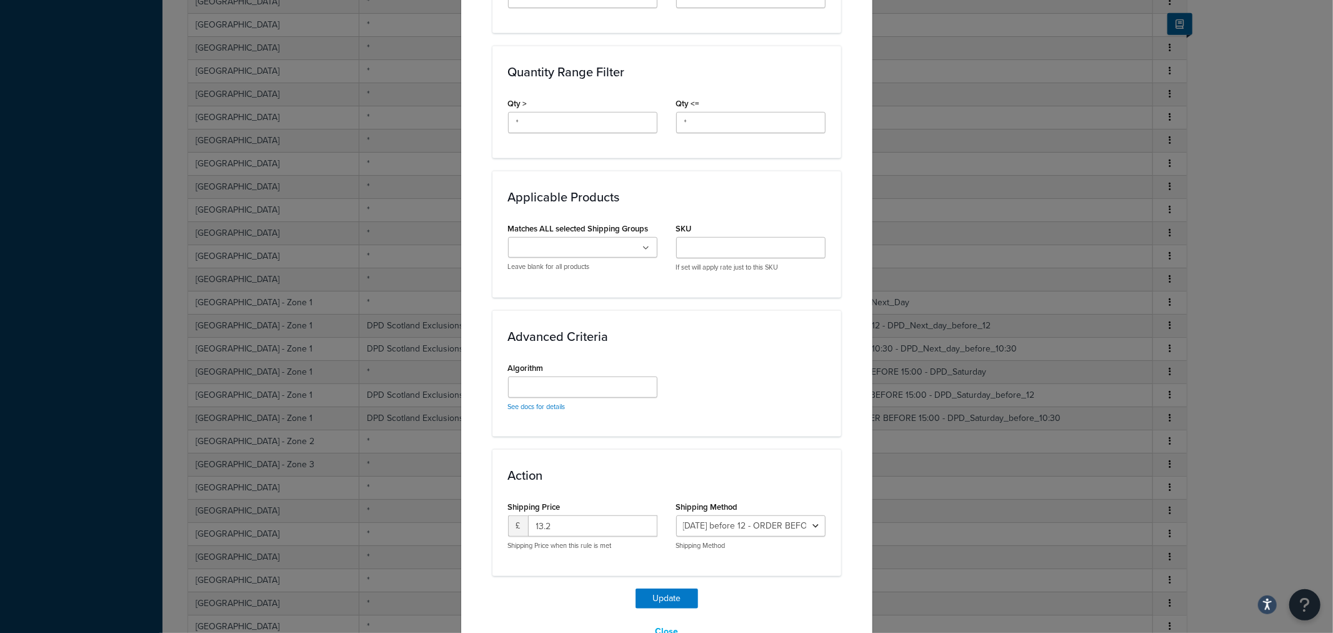
scroll to position [591, 0]
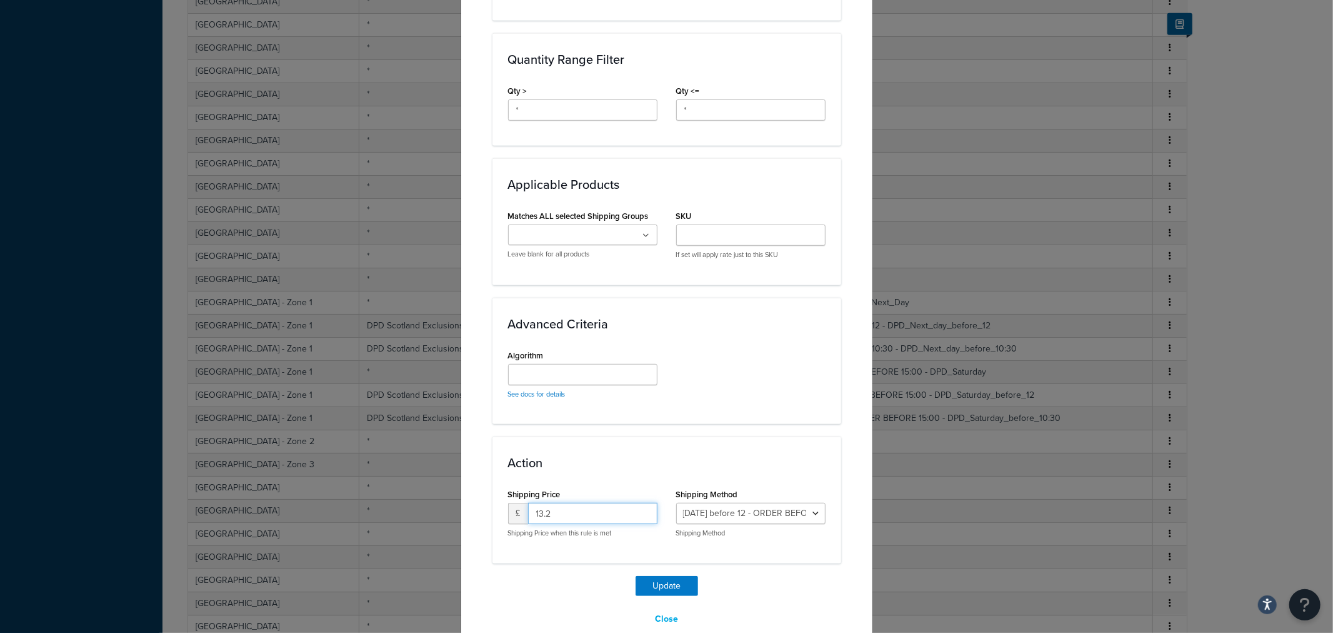
click at [575, 503] on input "13.2" at bounding box center [592, 513] width 129 height 21
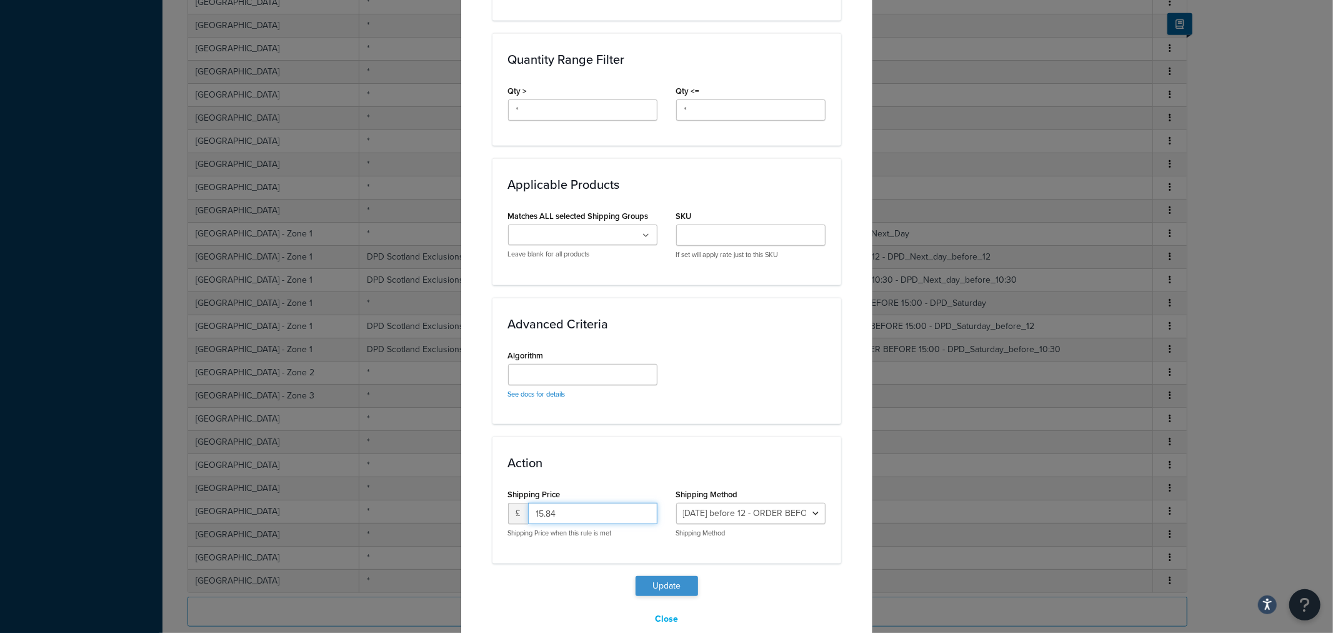
type input "15.84"
click at [663, 576] on button "Update" at bounding box center [667, 586] width 63 height 20
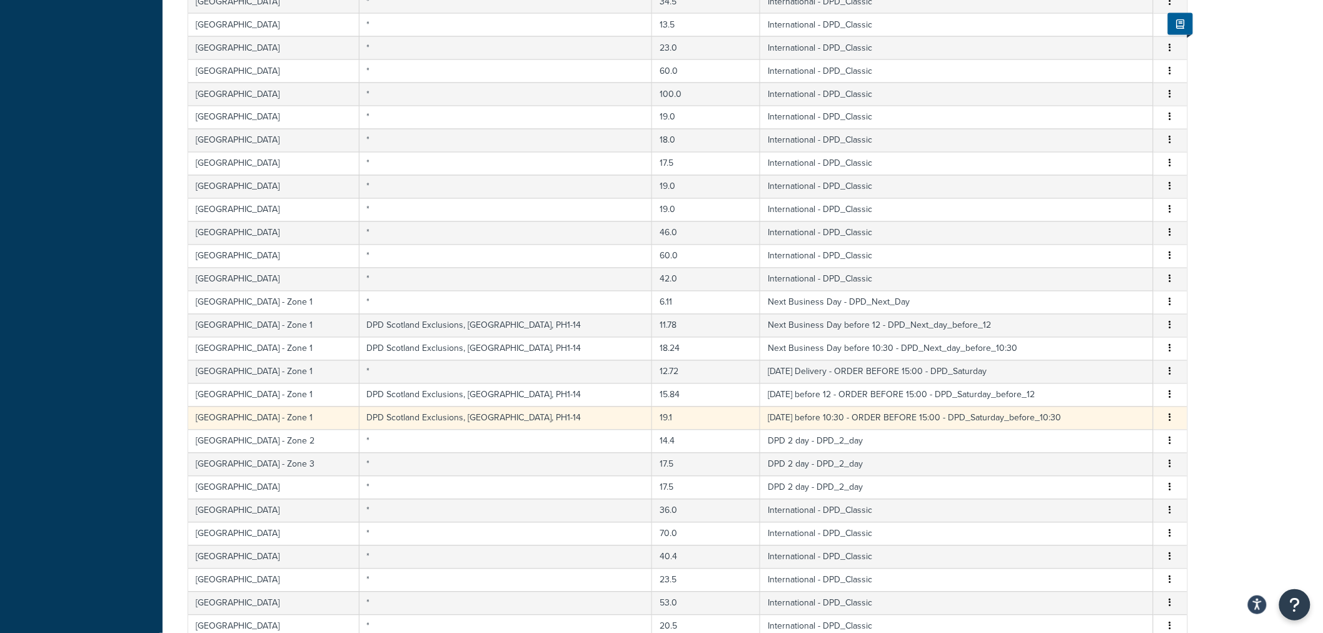
click at [493, 416] on td "DPD Scotland Exclusions, [GEOGRAPHIC_DATA], PH1-14" at bounding box center [505, 417] width 293 height 23
select select "175568"
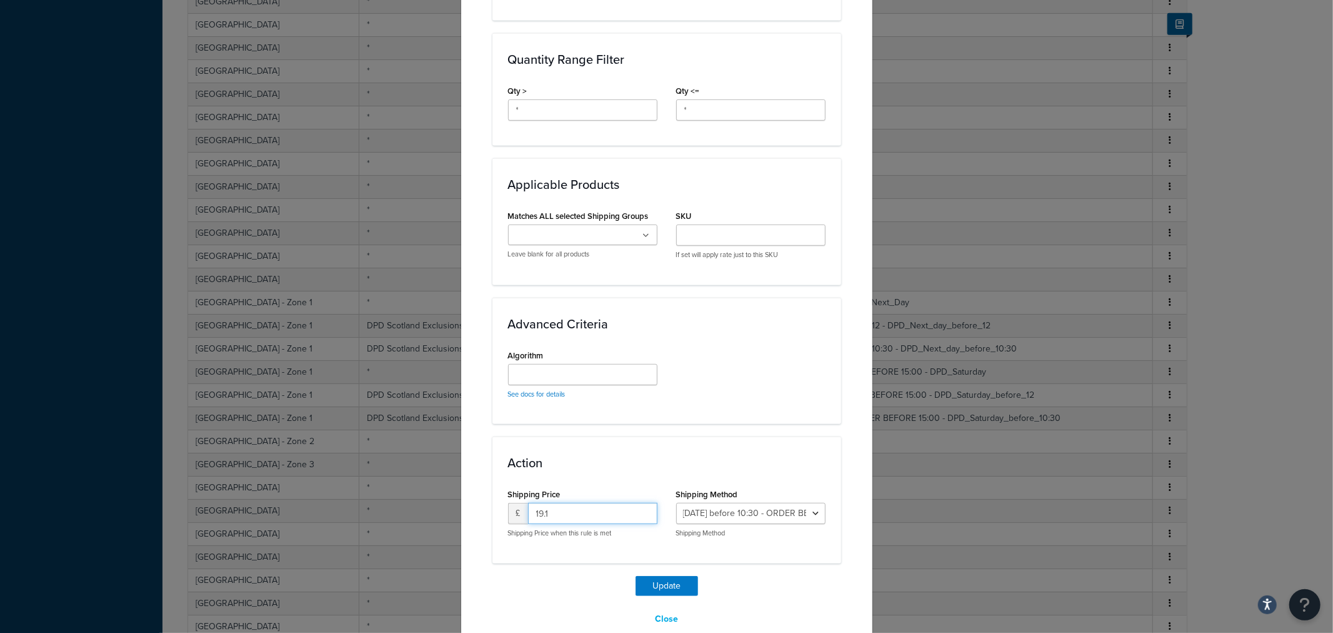
click at [565, 503] on input "19.1" at bounding box center [592, 513] width 129 height 21
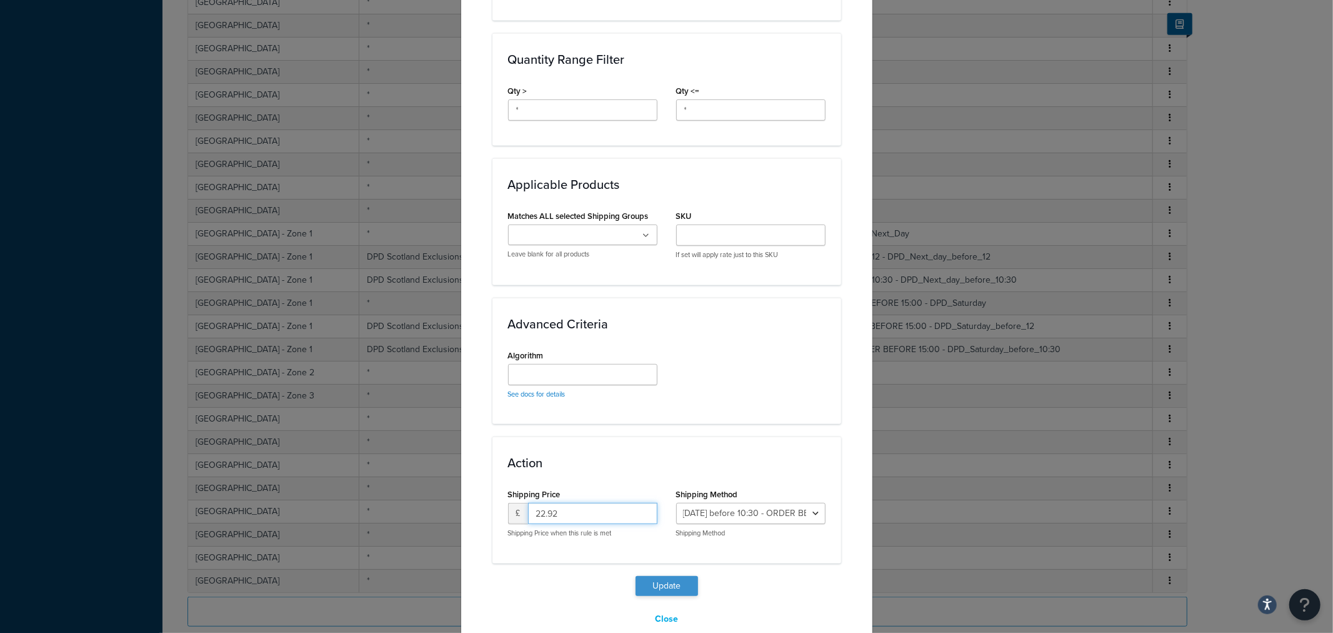
type input "22.92"
click at [665, 576] on button "Update" at bounding box center [667, 586] width 63 height 20
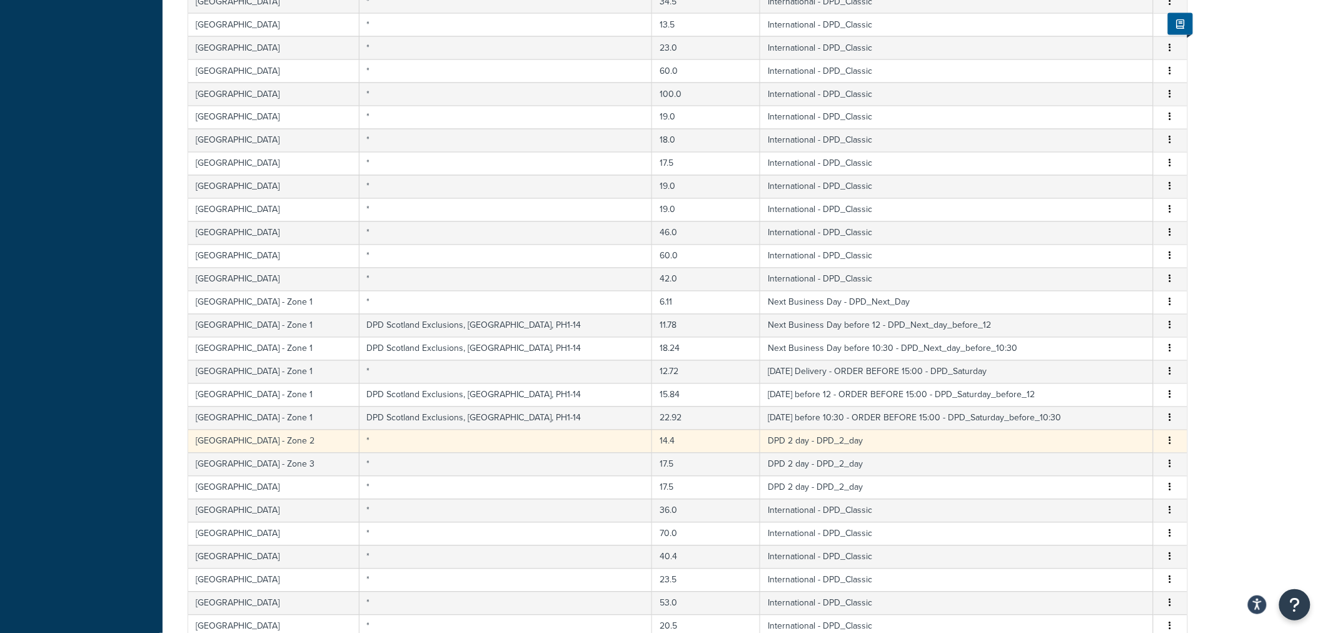
click at [507, 447] on td "*" at bounding box center [505, 440] width 293 height 23
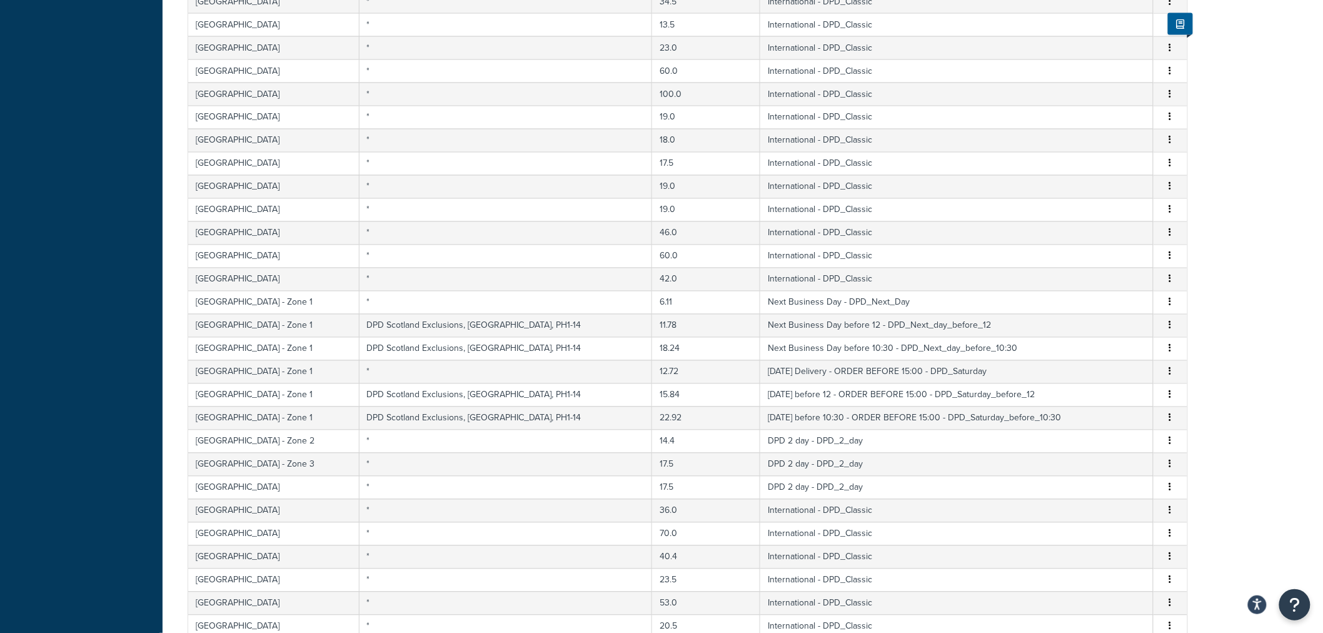
select select "175572"
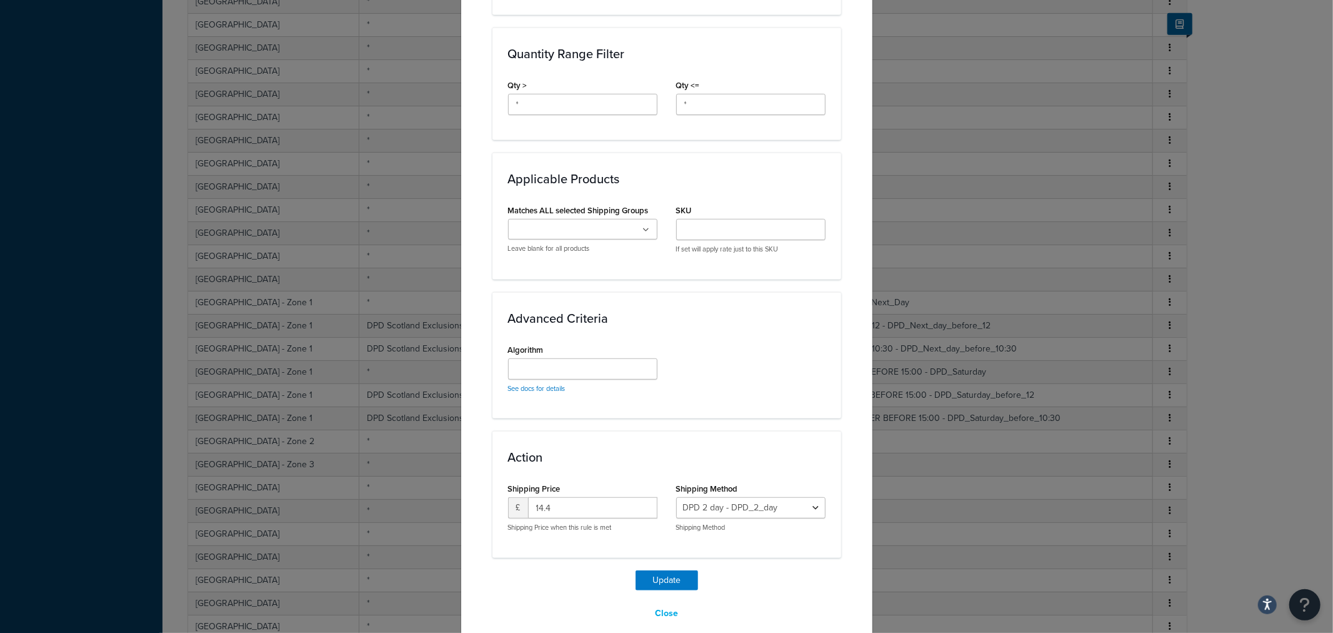
scroll to position [569, 0]
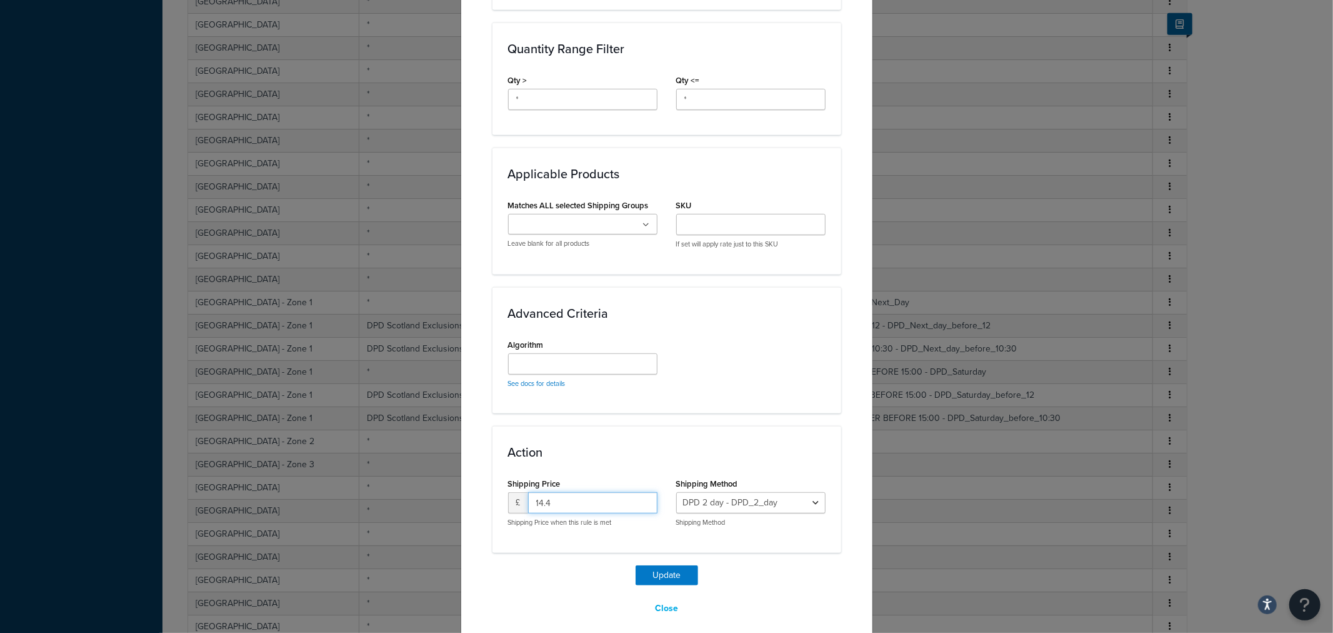
click at [561, 492] on input "14.4" at bounding box center [592, 502] width 129 height 21
type input "17.28"
click at [677, 565] on button "Update" at bounding box center [667, 575] width 63 height 20
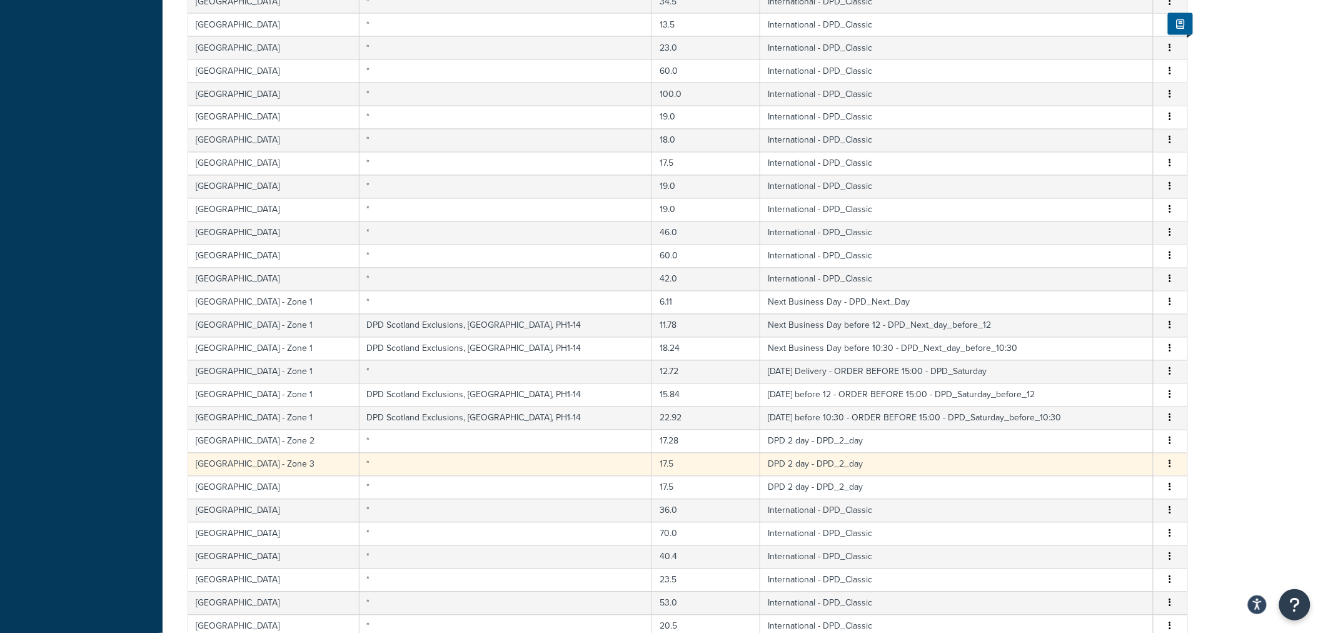
click at [426, 463] on td "*" at bounding box center [505, 464] width 293 height 23
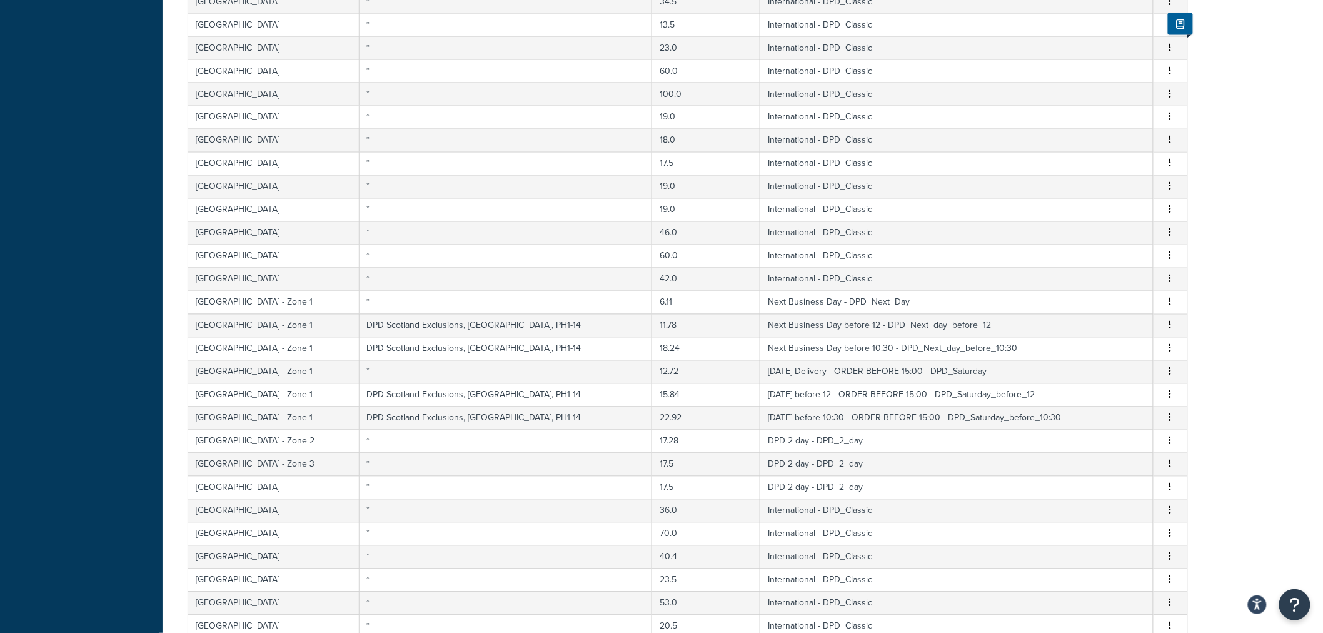
select select "175572"
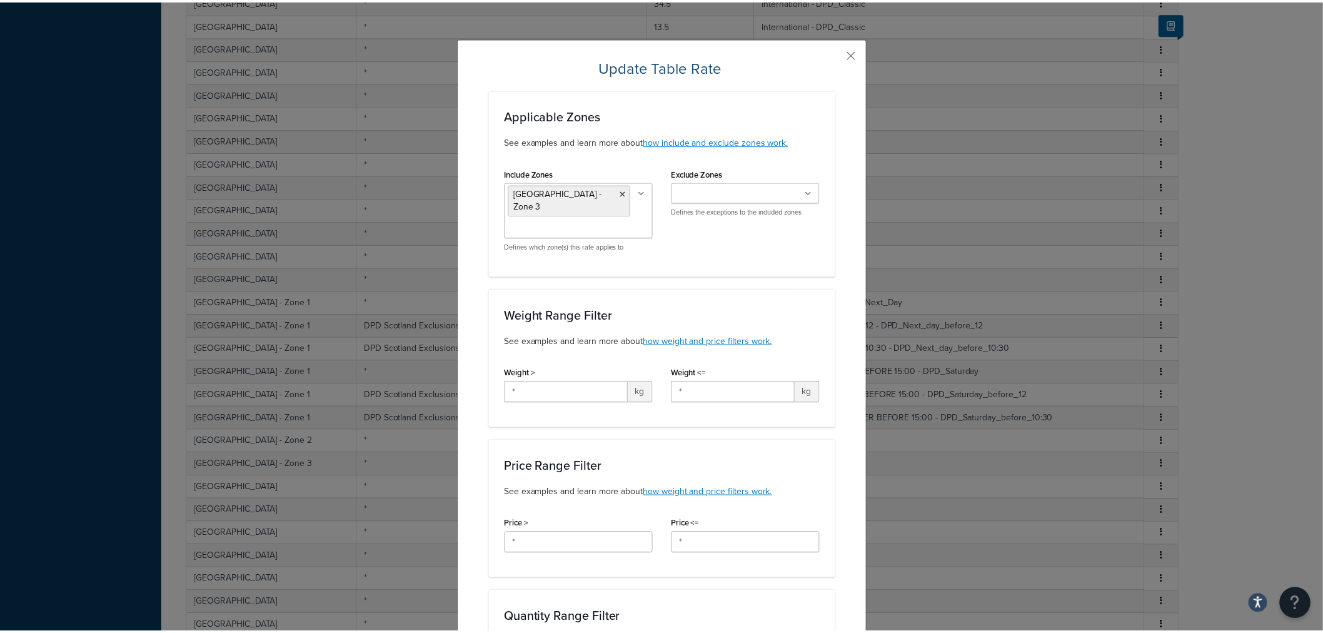
scroll to position [555, 0]
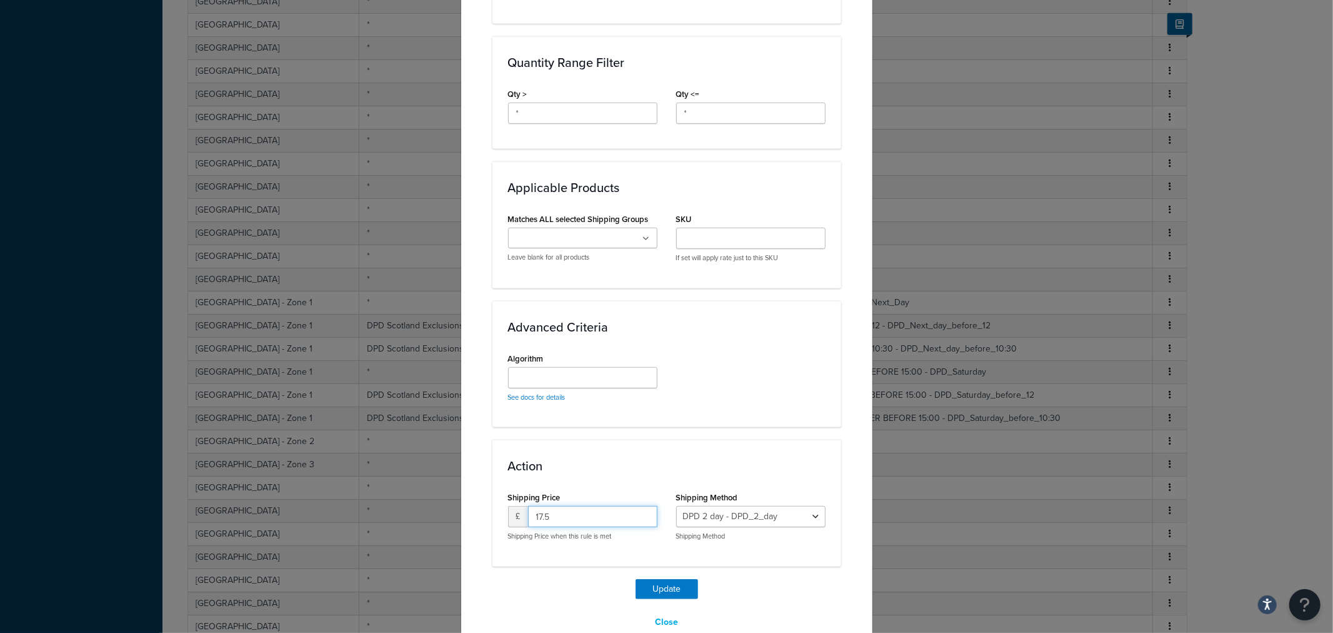
click at [568, 506] on input "17.5" at bounding box center [592, 516] width 129 height 21
drag, startPoint x: 568, startPoint y: 498, endPoint x: 500, endPoint y: 496, distance: 67.5
click at [500, 496] on div "Shipping Price £ 17.52 Shipping Price when this rule is met" at bounding box center [583, 519] width 168 height 62
type input "21"
click at [588, 544] on div "Action Shipping Price £ 21 Shipping Price when this rule is met Shipping Method…" at bounding box center [667, 502] width 349 height 126
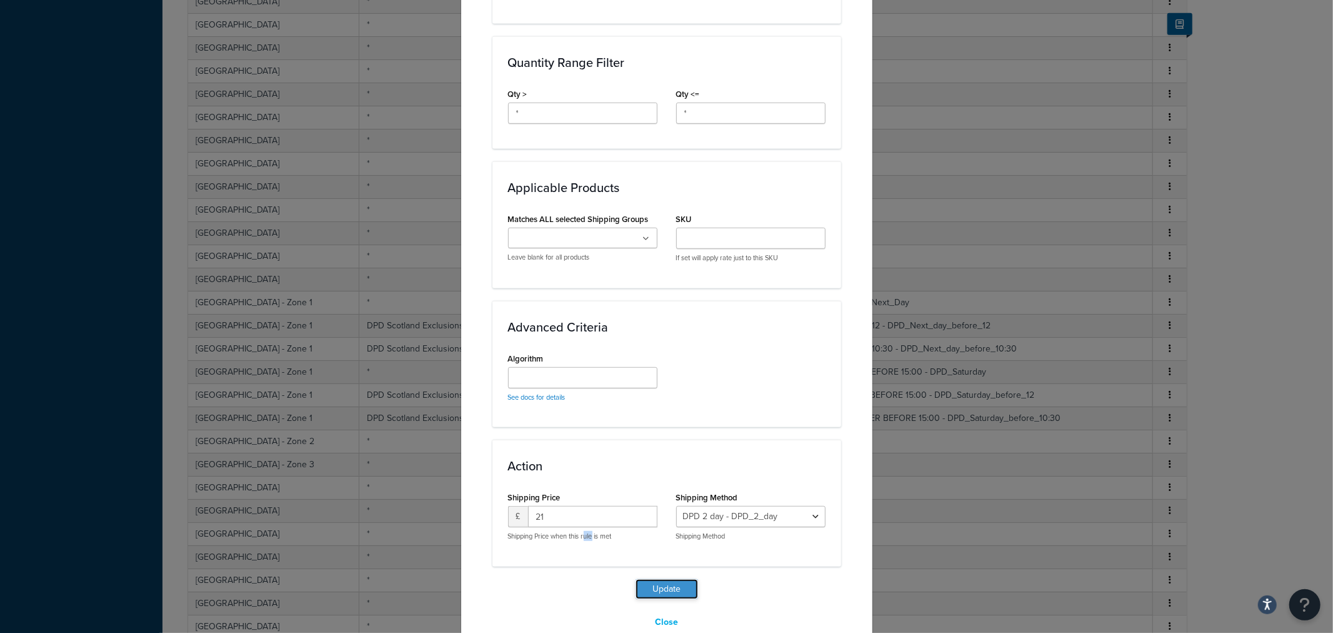
click at [680, 579] on button "Update" at bounding box center [667, 589] width 63 height 20
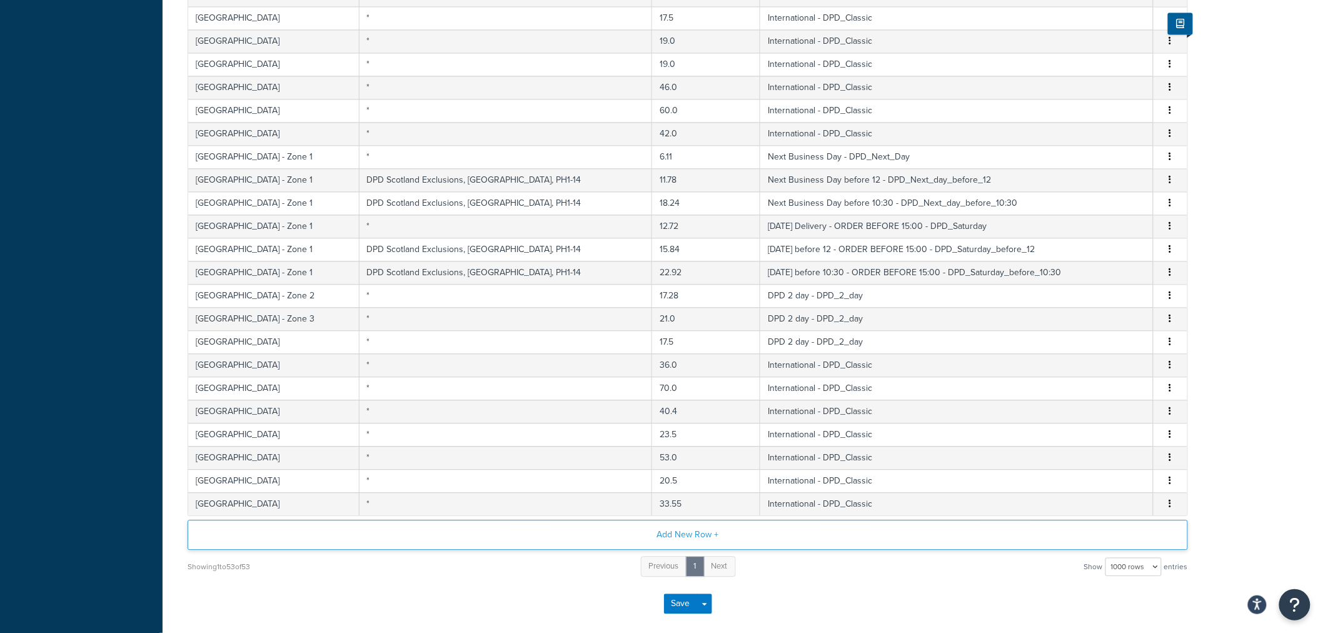
scroll to position [1165, 0]
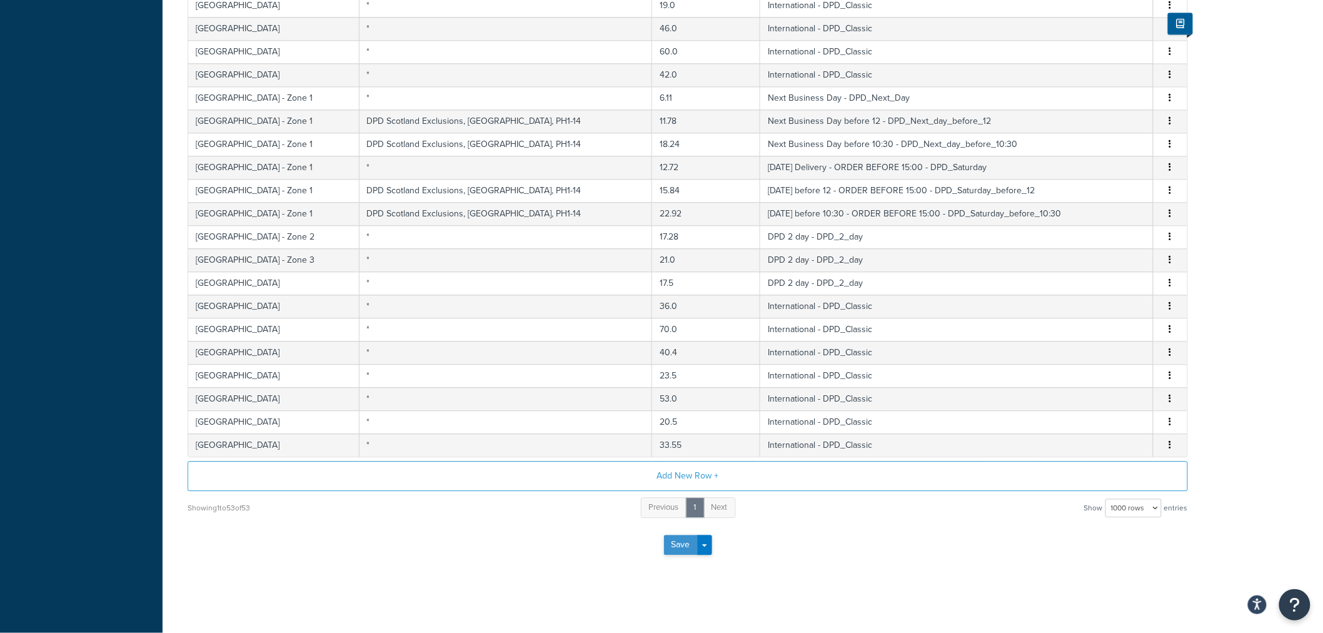
click at [673, 553] on button "Save" at bounding box center [681, 544] width 34 height 20
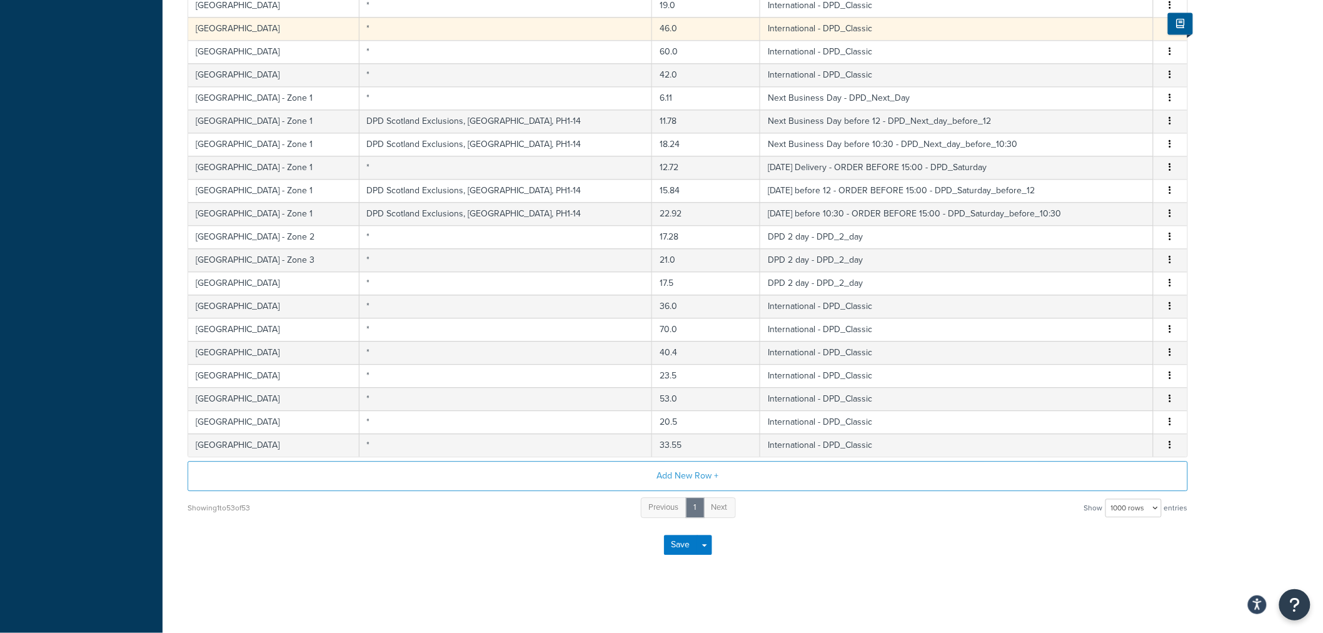
scroll to position [0, 0]
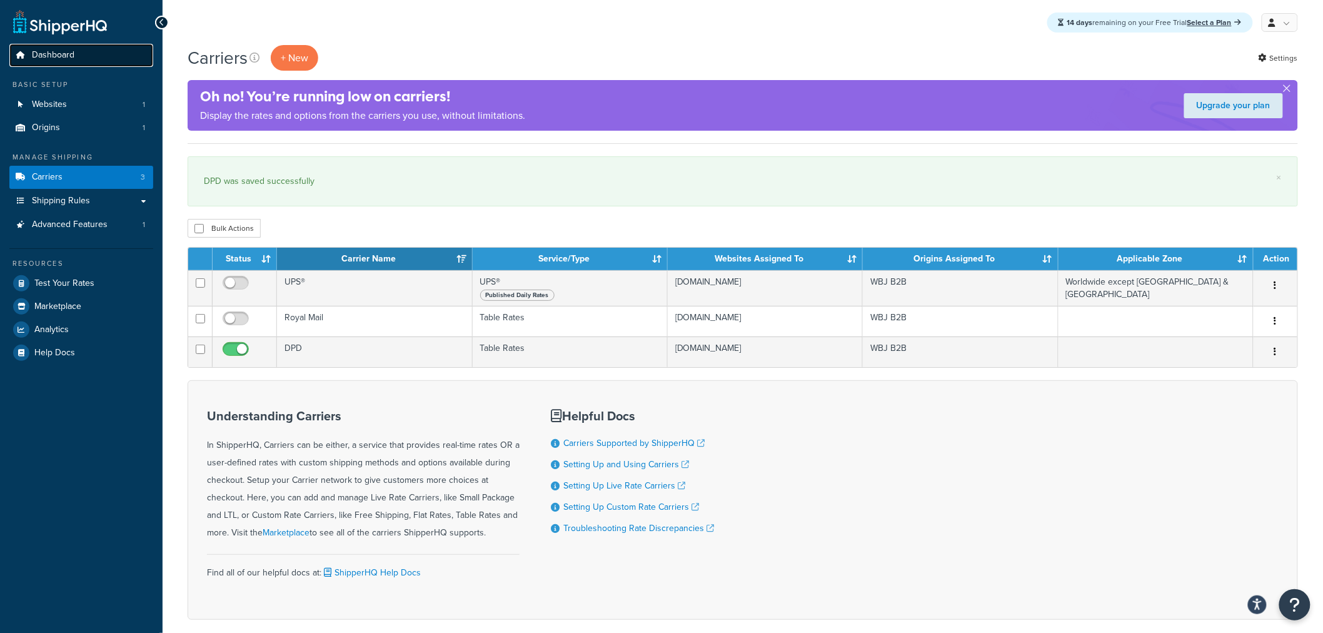
click at [68, 53] on span "Dashboard" at bounding box center [53, 55] width 43 height 11
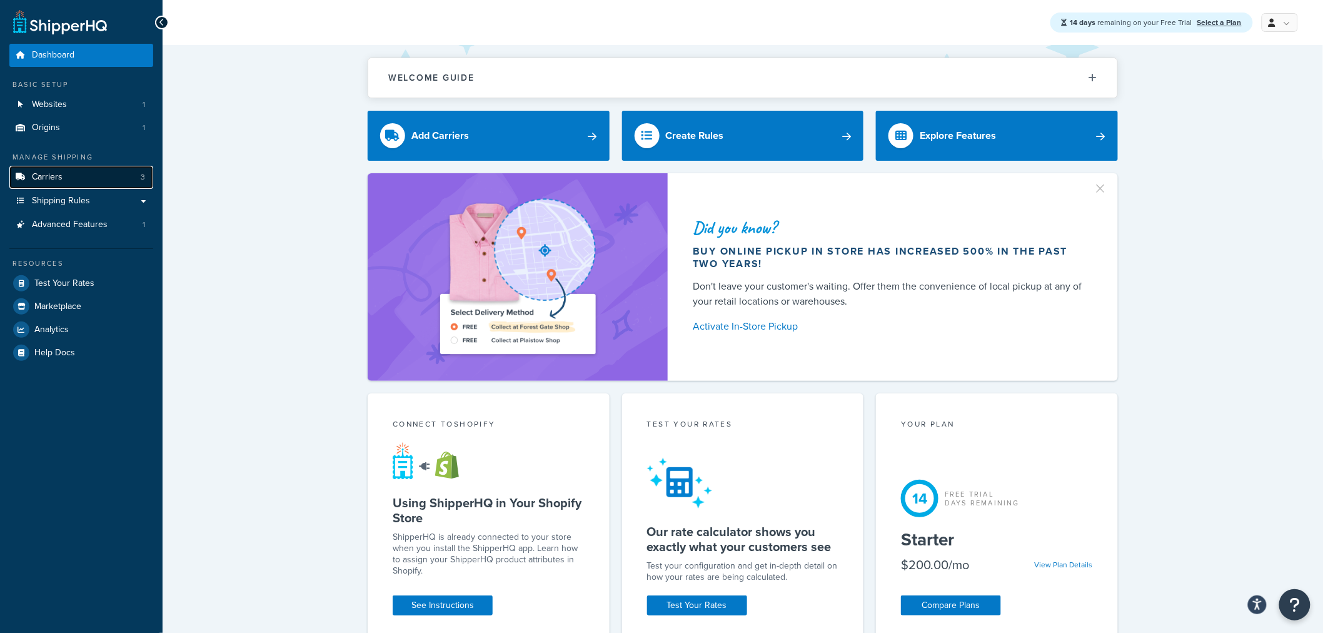
click at [103, 176] on link "Carriers 3" at bounding box center [81, 177] width 144 height 23
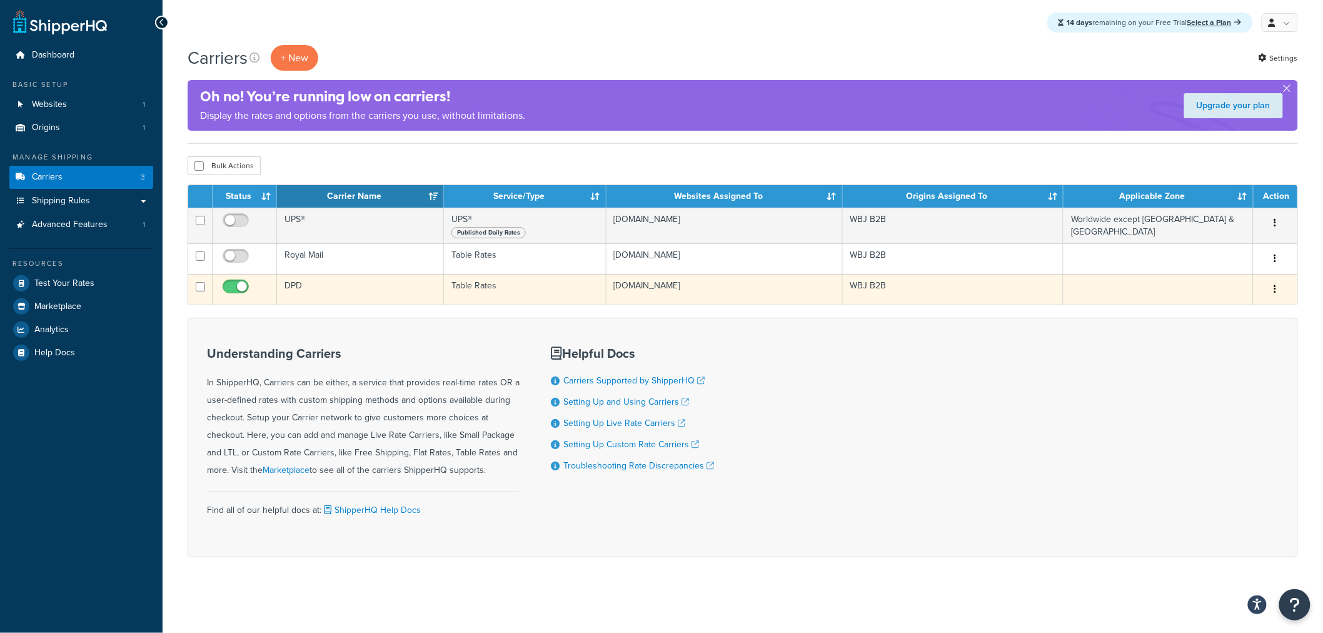
click at [344, 297] on td "DPD" at bounding box center [360, 289] width 167 height 31
click at [1269, 294] on button "button" at bounding box center [1276, 289] width 18 height 20
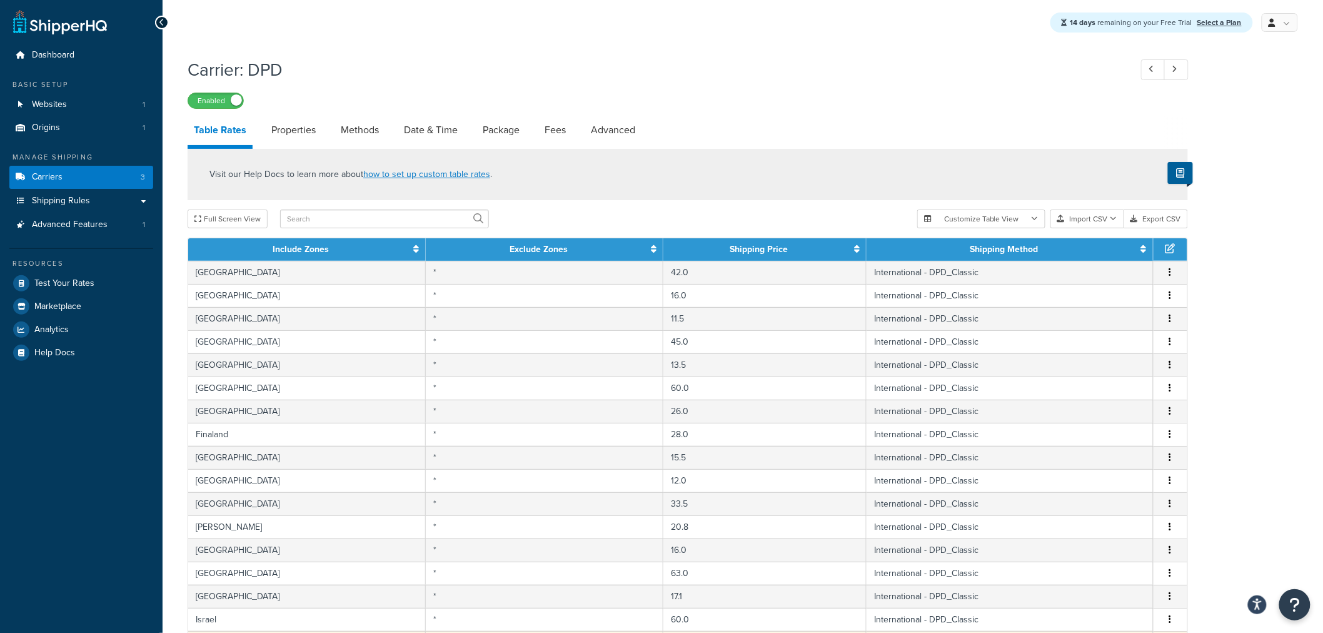
scroll to position [384, 0]
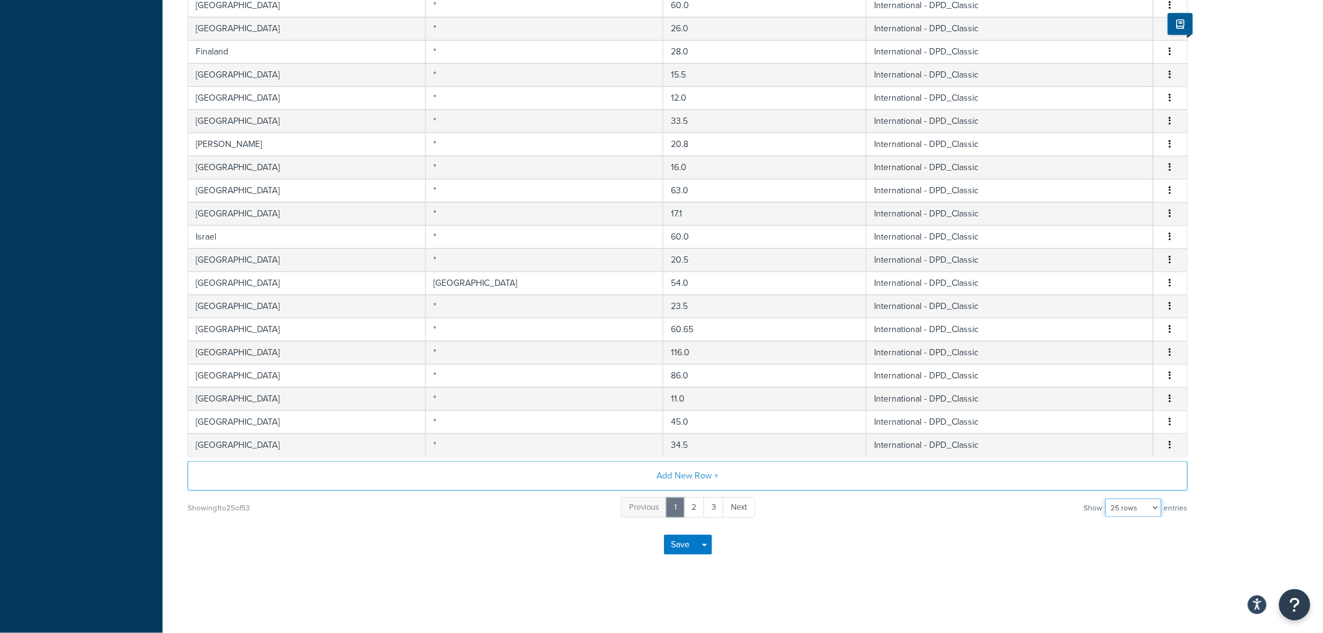
click at [1141, 511] on select "10 rows 15 rows 25 rows 50 rows 100 rows 1000 rows" at bounding box center [1133, 507] width 56 height 19
select select "1000"
click at [1106, 498] on select "10 rows 15 rows 25 rows 50 rows 100 rows 1000 rows" at bounding box center [1133, 507] width 56 height 19
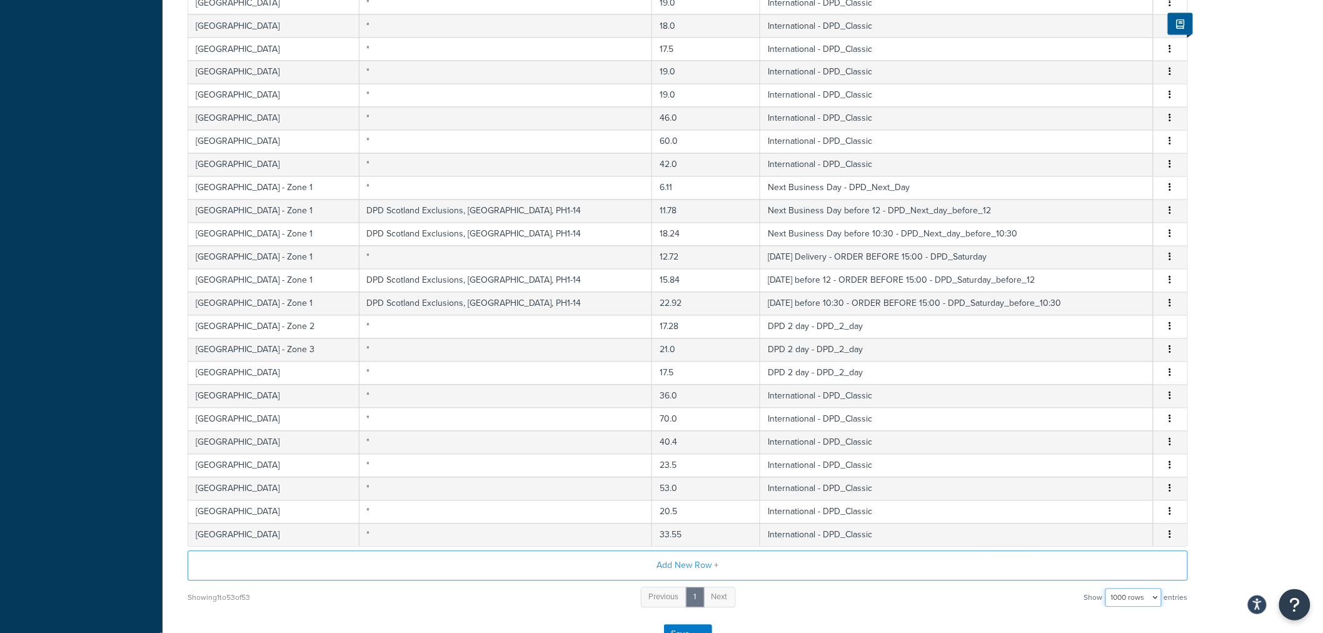
scroll to position [732, 0]
